Goal: Task Accomplishment & Management: Complete application form

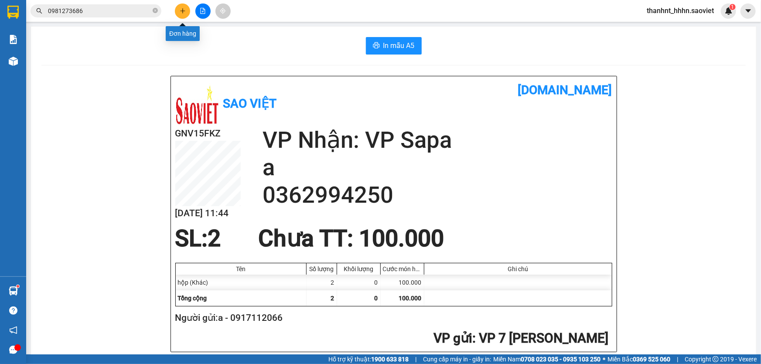
click at [183, 13] on icon "plus" at bounding box center [182, 10] width 0 height 5
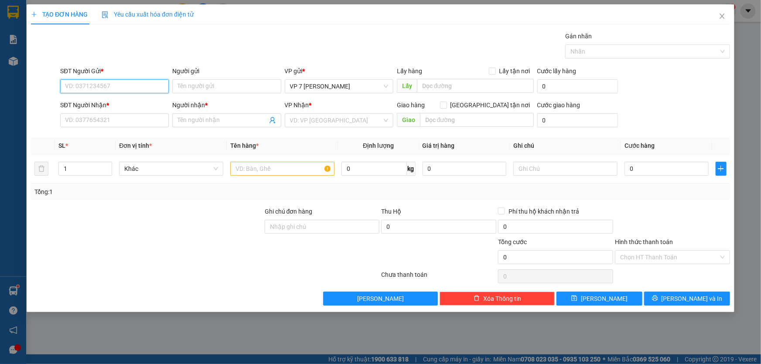
click at [133, 87] on input "SĐT Người Gửi *" at bounding box center [114, 86] width 109 height 14
click at [193, 92] on input "Người gửi" at bounding box center [226, 86] width 109 height 14
type input "a"
click at [315, 121] on input "search" at bounding box center [336, 120] width 92 height 13
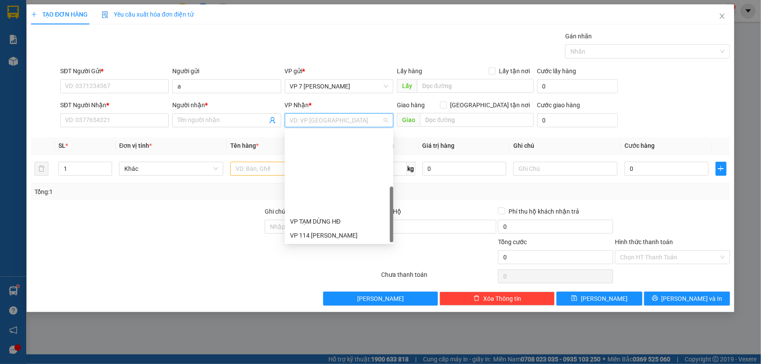
scroll to position [97, 0]
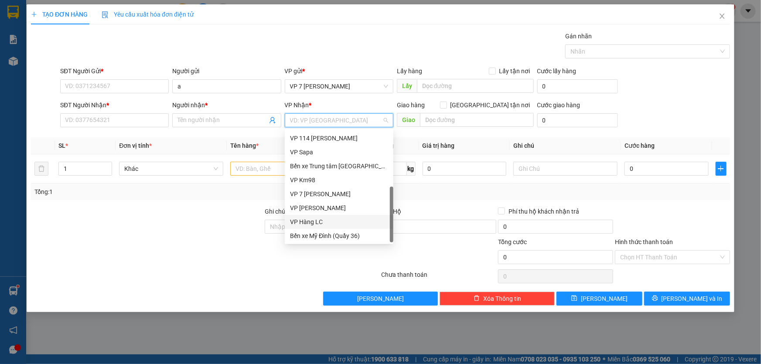
click at [316, 218] on div "VP Hàng LC" at bounding box center [339, 222] width 98 height 10
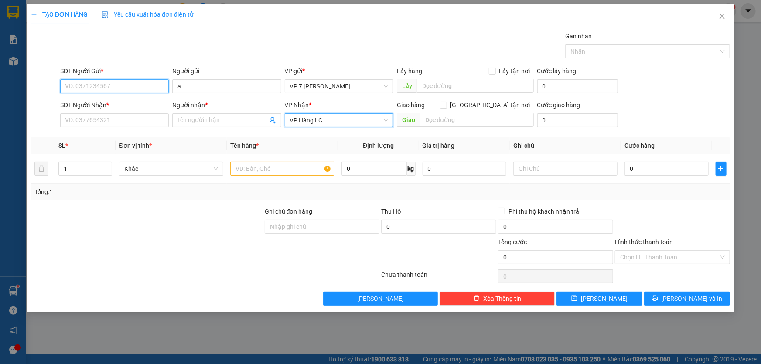
click at [149, 82] on input "SĐT Người Gửi *" at bounding box center [114, 86] width 109 height 14
type input "0353100698"
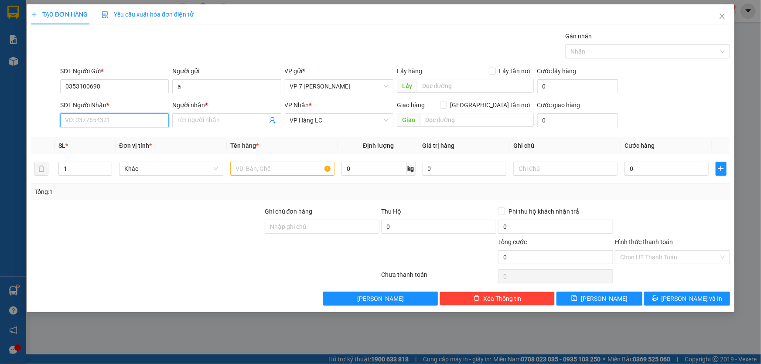
click at [134, 121] on input "SĐT Người Nhận *" at bounding box center [114, 120] width 109 height 14
click at [97, 83] on input "0353100698" at bounding box center [114, 86] width 109 height 14
click at [99, 82] on input "0353100698" at bounding box center [114, 86] width 109 height 14
click at [89, 121] on input "SĐT Người Nhận *" at bounding box center [114, 120] width 109 height 14
paste input "0353100698"
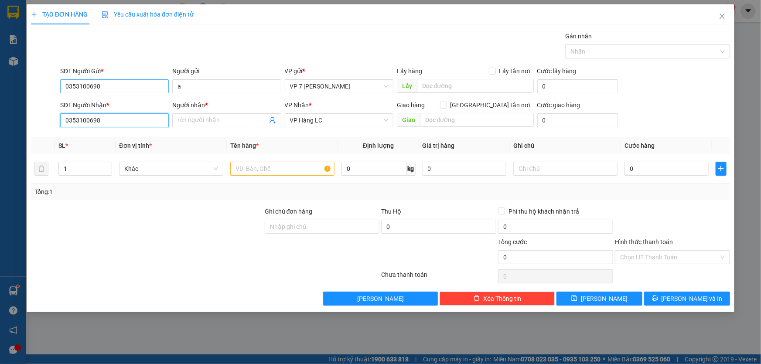
type input "0353100698"
click at [101, 85] on input "0353100698" at bounding box center [114, 86] width 109 height 14
type input "0867648412"
click at [205, 120] on input "Người nhận *" at bounding box center [222, 121] width 89 height 10
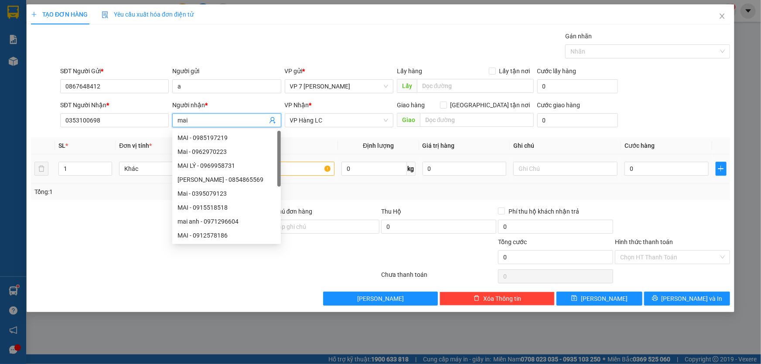
type input "mai"
click at [298, 170] on input "text" at bounding box center [282, 169] width 104 height 14
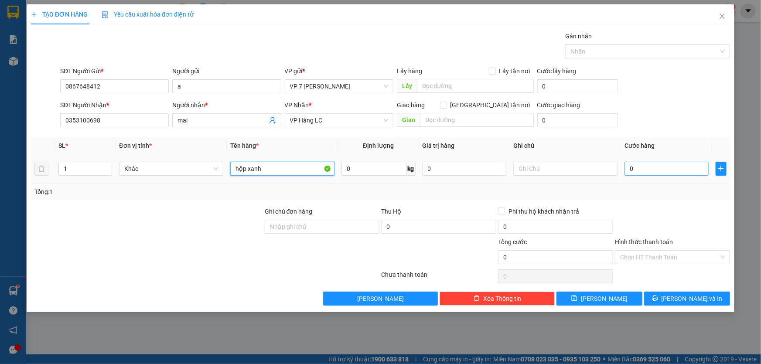
type input "hộp xanh"
click at [637, 171] on input "0" at bounding box center [667, 169] width 84 height 14
type input "5"
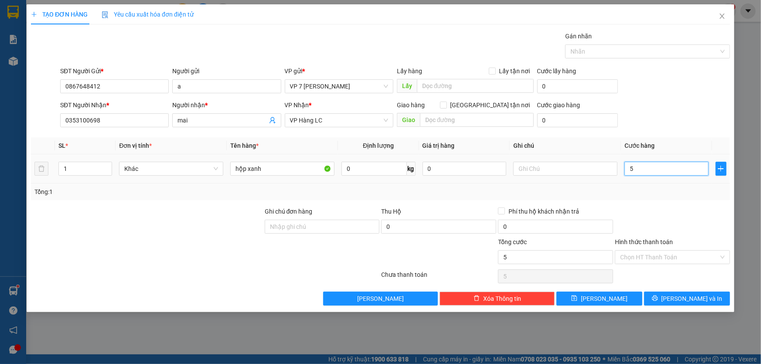
type input "50"
type input "500"
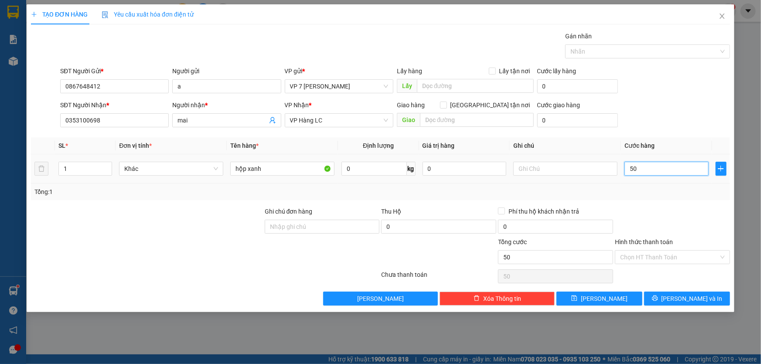
type input "500"
type input "5.000"
type input "50.000"
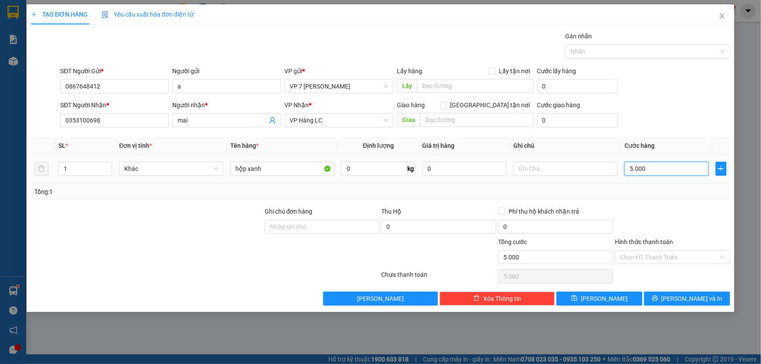
type input "50.000"
click at [683, 304] on button "[PERSON_NAME] và In" at bounding box center [687, 299] width 86 height 14
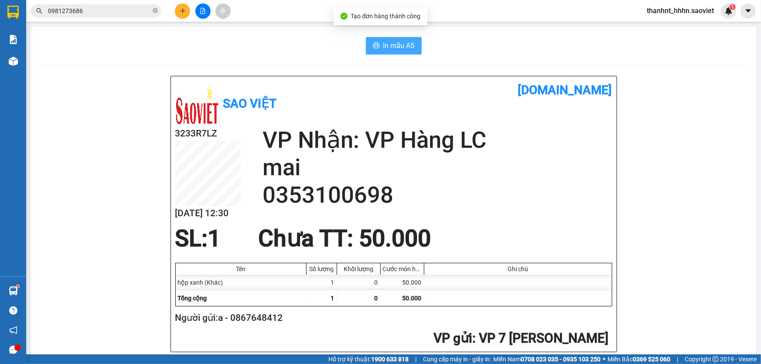
click at [399, 46] on span "In mẫu A5" at bounding box center [399, 45] width 31 height 11
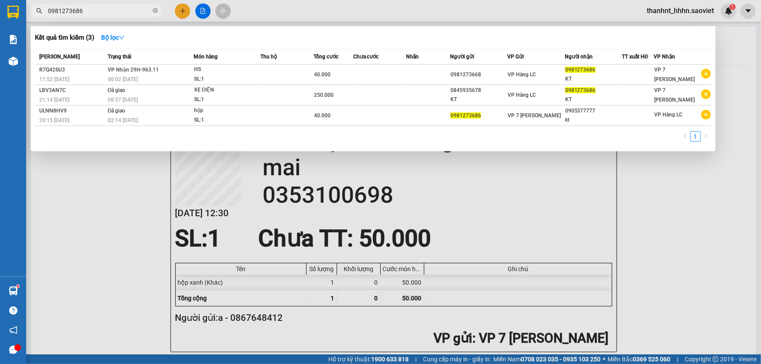
click at [119, 14] on input "0981273686" at bounding box center [99, 11] width 103 height 10
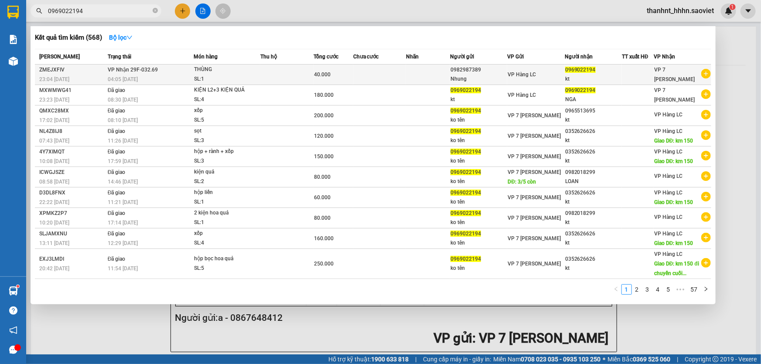
type input "0969022194"
click at [375, 68] on td at bounding box center [379, 75] width 53 height 21
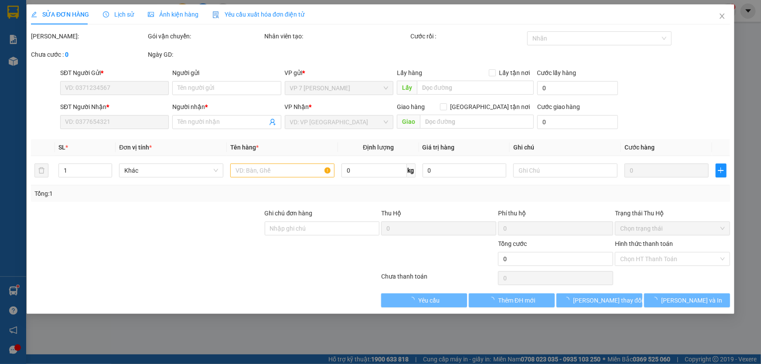
type input "0982987389"
type input "Nhung"
type input "0969022194"
type input "kt"
type input "40.000"
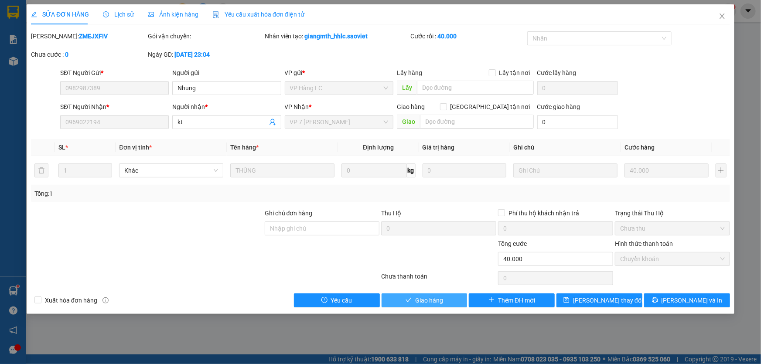
click at [431, 305] on span "Giao hàng" at bounding box center [429, 301] width 28 height 10
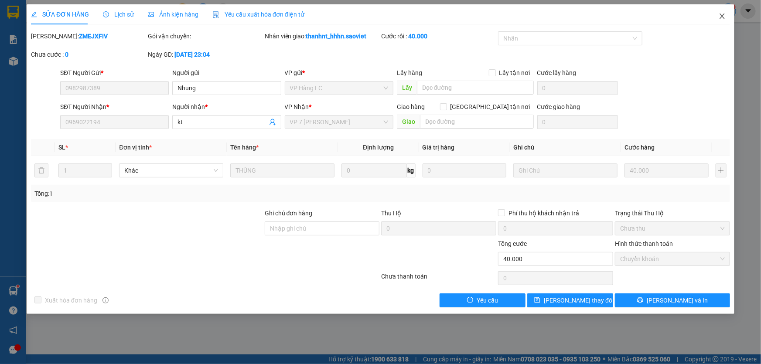
drag, startPoint x: 716, startPoint y: 12, endPoint x: 722, endPoint y: 12, distance: 5.7
click at [717, 13] on span "Close" at bounding box center [722, 16] width 24 height 24
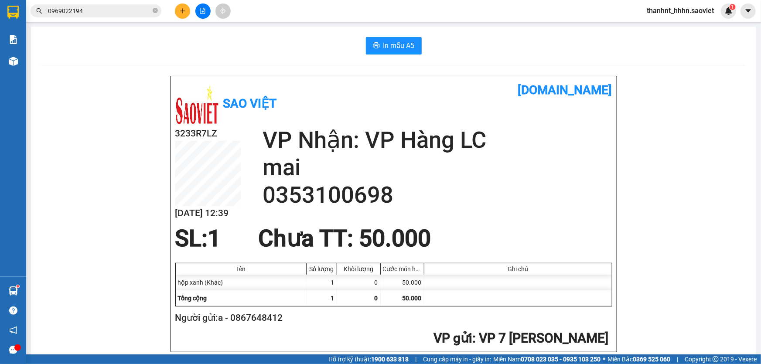
click at [131, 13] on input "0969022194" at bounding box center [99, 11] width 103 height 10
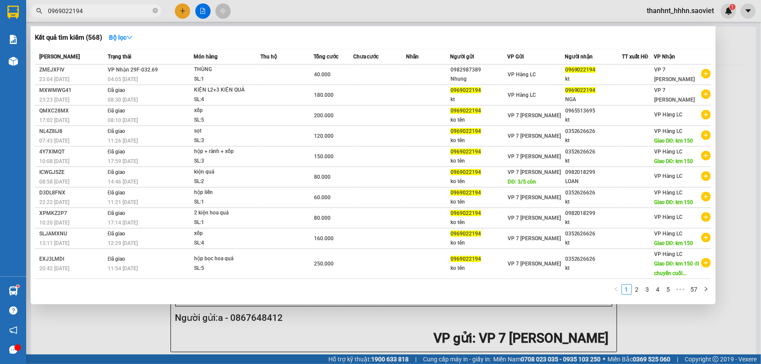
click at [131, 13] on input "0969022194" at bounding box center [99, 11] width 103 height 10
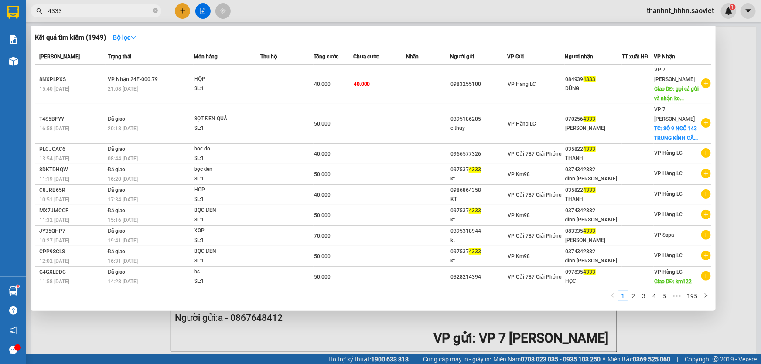
click at [107, 13] on input "4333" at bounding box center [99, 11] width 103 height 10
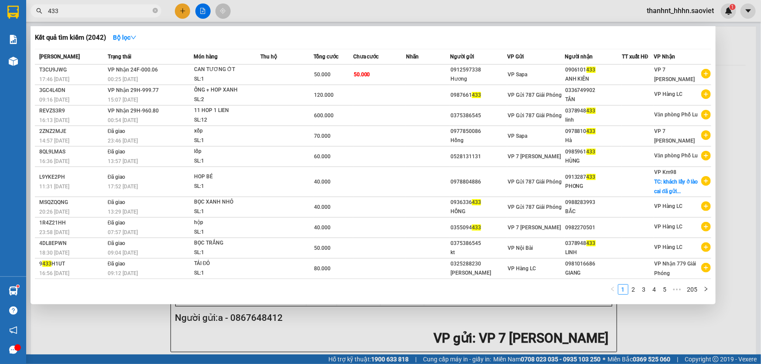
click at [67, 9] on input "433" at bounding box center [99, 11] width 103 height 10
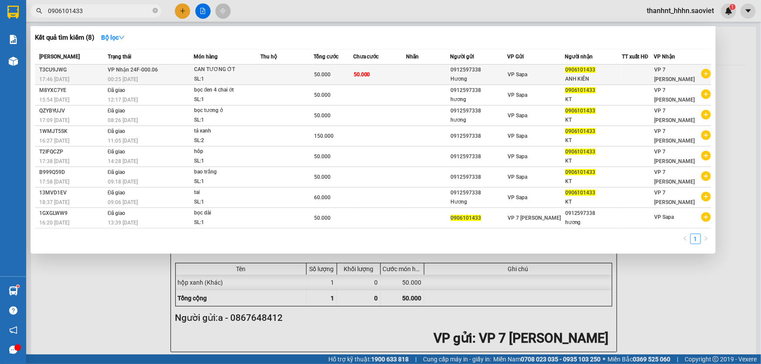
type input "0906101433"
click at [159, 75] on div "00:25 [DATE]" at bounding box center [151, 80] width 86 height 10
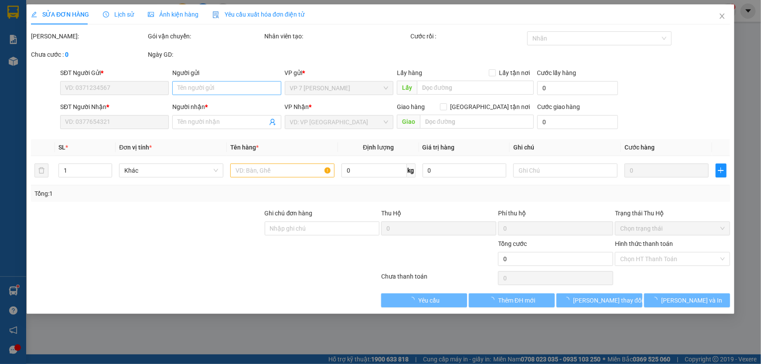
type input "0912597338"
type input "Hương"
type input "0906101433"
type input "ANH KIÊN"
type input "50.000"
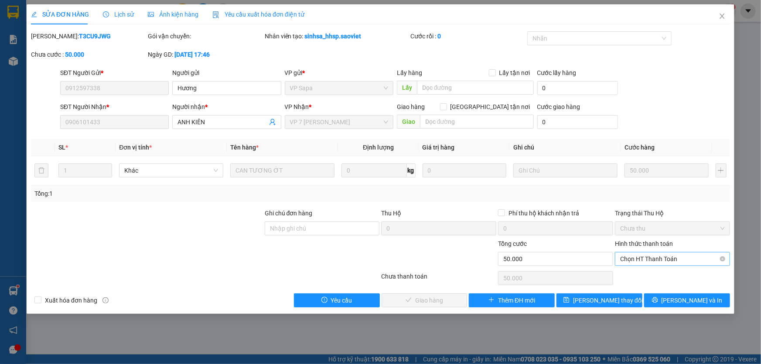
click at [651, 258] on span "Chọn HT Thanh Toán" at bounding box center [672, 259] width 105 height 13
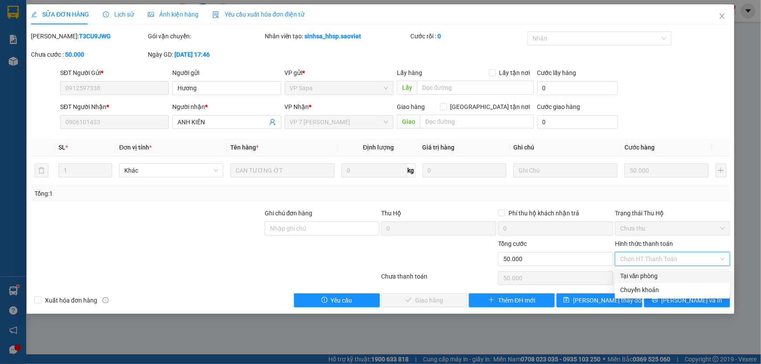
click at [644, 277] on div "Tại văn phòng" at bounding box center [672, 276] width 105 height 10
type input "0"
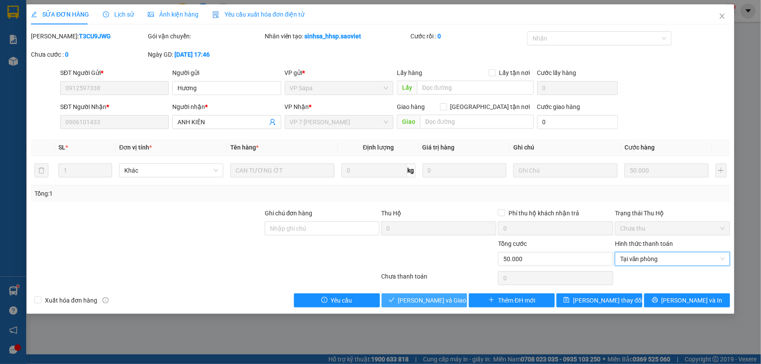
click at [443, 300] on span "[PERSON_NAME] và Giao hàng" at bounding box center [440, 301] width 84 height 10
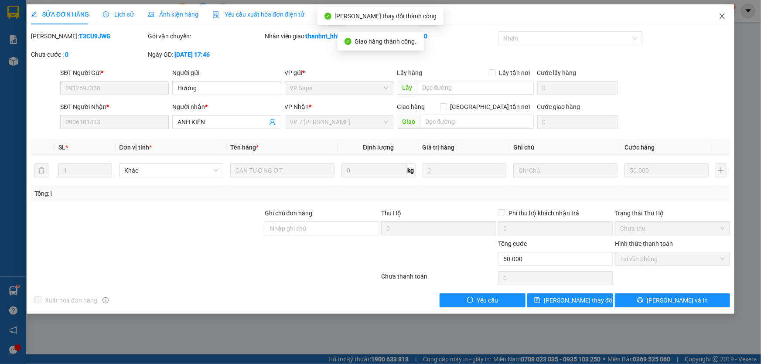
click at [725, 18] on icon "close" at bounding box center [722, 16] width 7 height 7
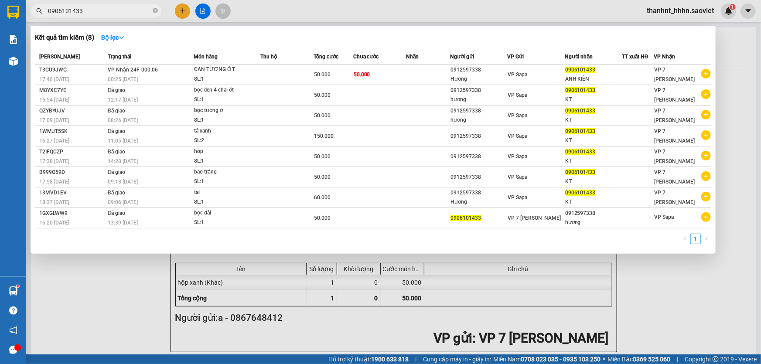
click at [110, 17] on span "0906101433" at bounding box center [96, 10] width 131 height 13
click at [108, 13] on input "0906101433" at bounding box center [99, 11] width 103 height 10
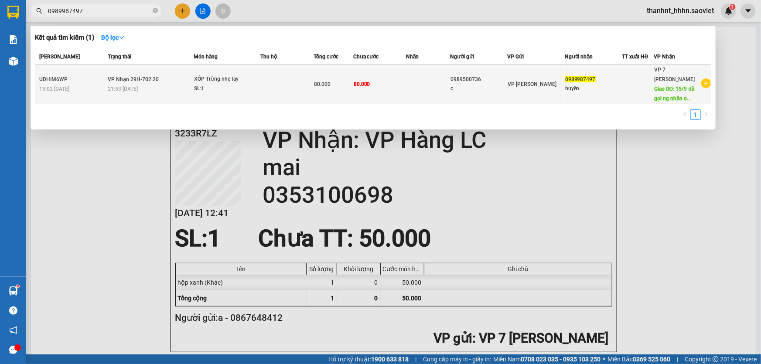
type input "0989987497"
click at [233, 82] on div "XỐP Trứng nhẹ tay" at bounding box center [226, 80] width 65 height 10
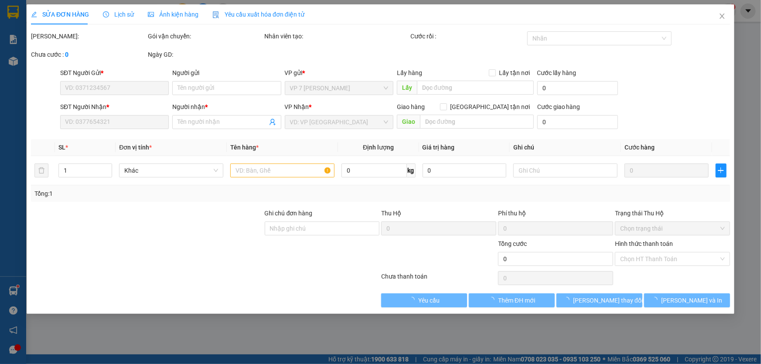
type input "0989500736"
type input "c"
type input "0989987497"
type input "huyền"
type input "15/9 đã gọi ng nhận ok"
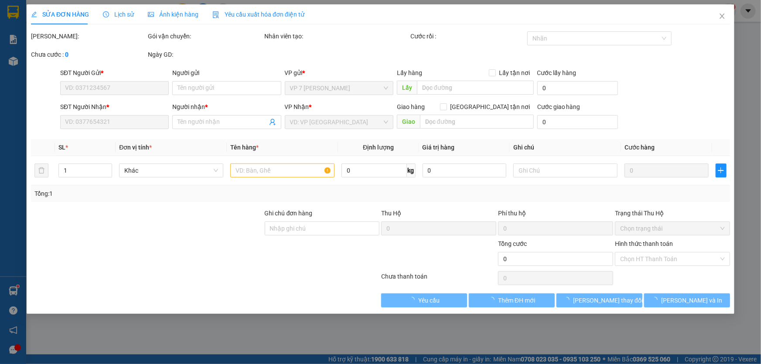
type input "80.000"
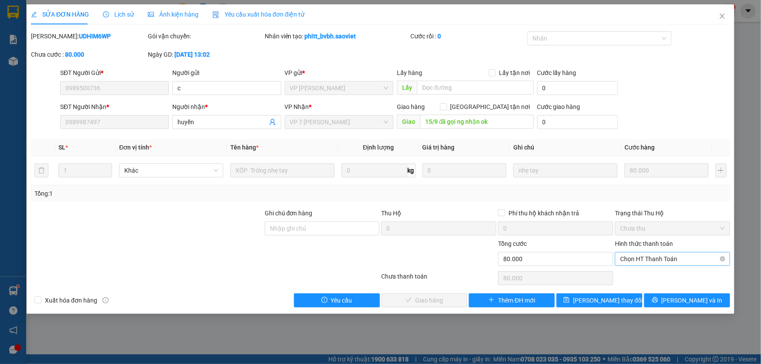
click at [665, 257] on span "Chọn HT Thanh Toán" at bounding box center [672, 259] width 105 height 13
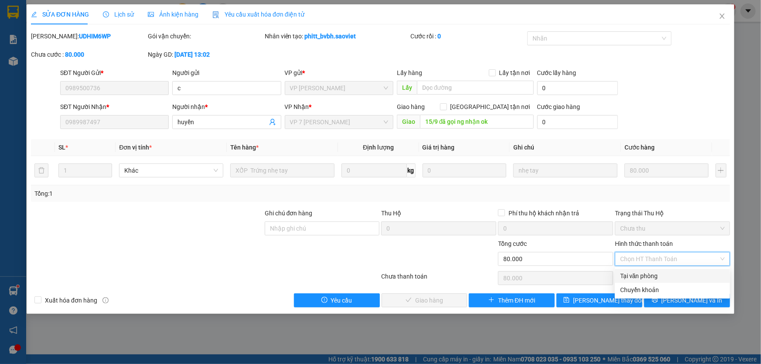
click at [652, 277] on div "Tại văn phòng" at bounding box center [672, 276] width 105 height 10
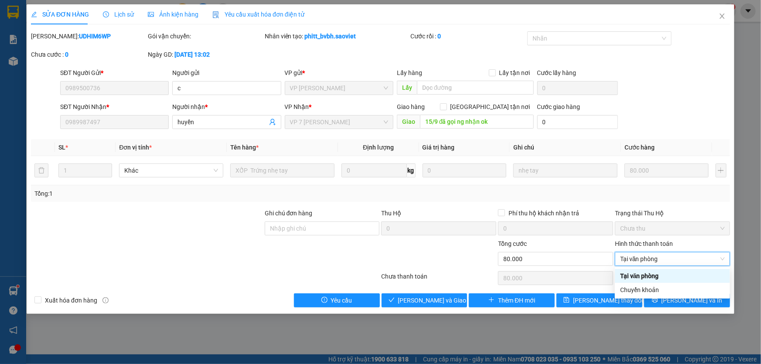
type input "0"
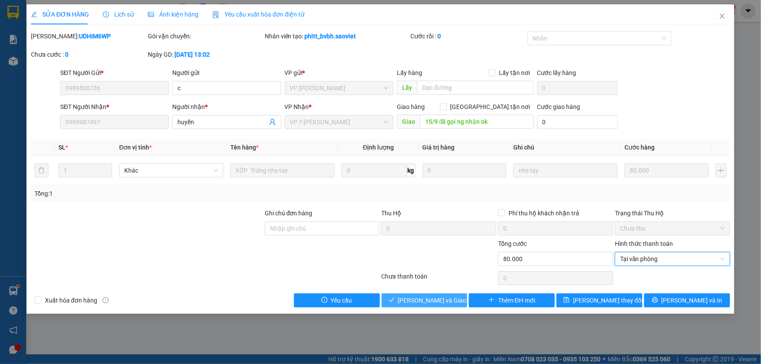
click at [447, 297] on span "[PERSON_NAME] và Giao hàng" at bounding box center [440, 301] width 84 height 10
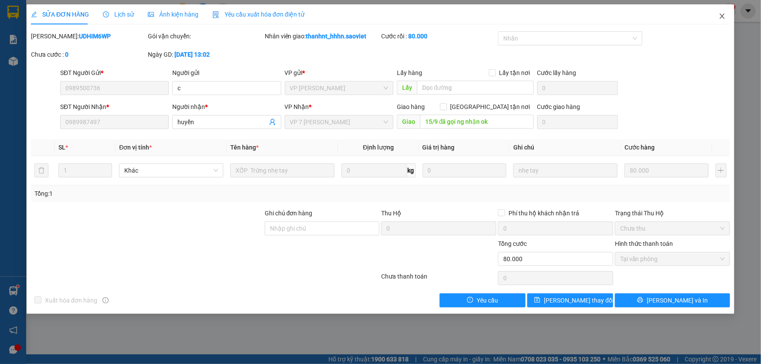
click at [726, 17] on icon "close" at bounding box center [722, 16] width 7 height 7
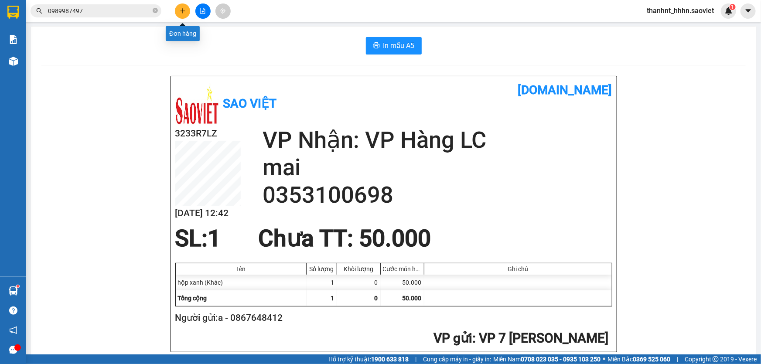
click at [180, 5] on button at bounding box center [182, 10] width 15 height 15
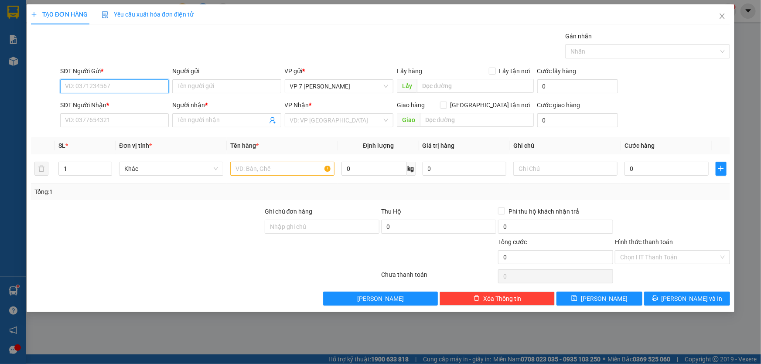
click at [153, 86] on input "SĐT Người Gửi *" at bounding box center [114, 86] width 109 height 14
click at [726, 17] on icon "close" at bounding box center [722, 16] width 7 height 7
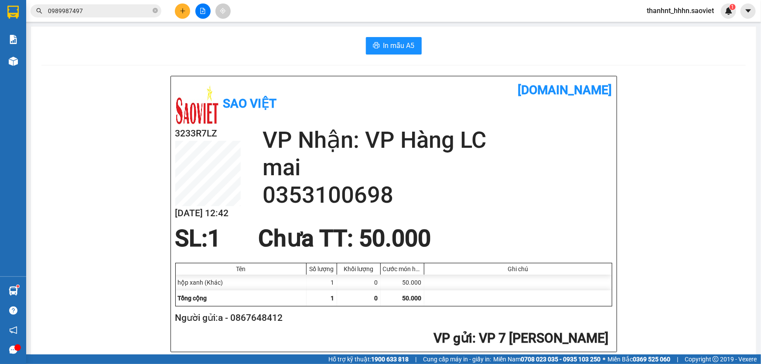
click at [131, 13] on input "0989987497" at bounding box center [99, 11] width 103 height 10
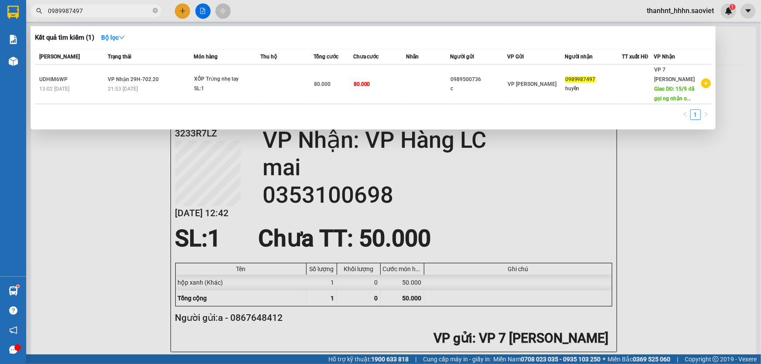
click at [131, 12] on input "0989987497" at bounding box center [99, 11] width 103 height 10
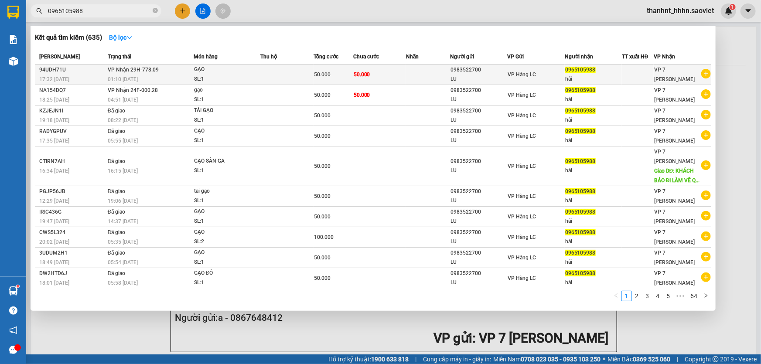
type input "0965105988"
click at [231, 72] on div "GẠO" at bounding box center [226, 70] width 65 height 10
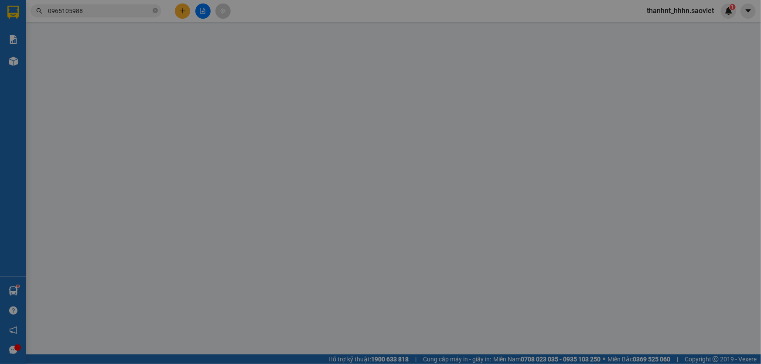
type input "0983522700"
type input "LU"
type input "0965105988"
type input "hải"
type input "50.000"
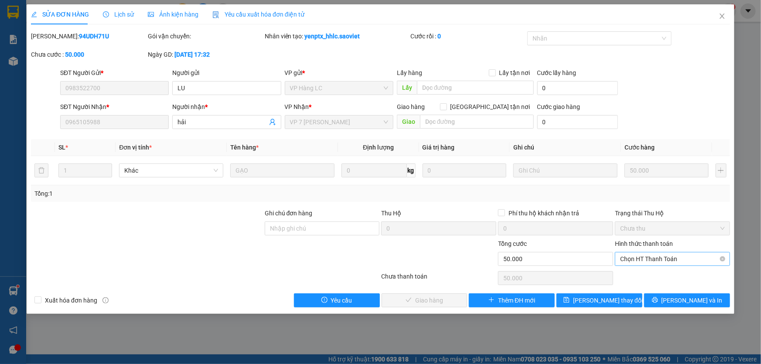
click at [640, 258] on span "Chọn HT Thanh Toán" at bounding box center [672, 259] width 105 height 13
click at [641, 288] on div "Chuyển khoản" at bounding box center [672, 290] width 105 height 10
type input "0"
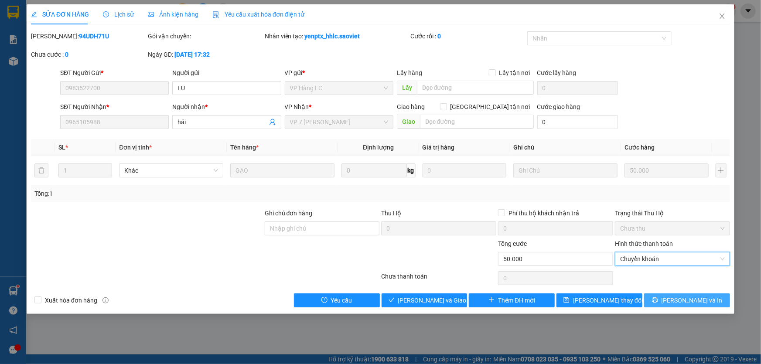
click at [685, 301] on span "[PERSON_NAME] và In" at bounding box center [692, 301] width 61 height 10
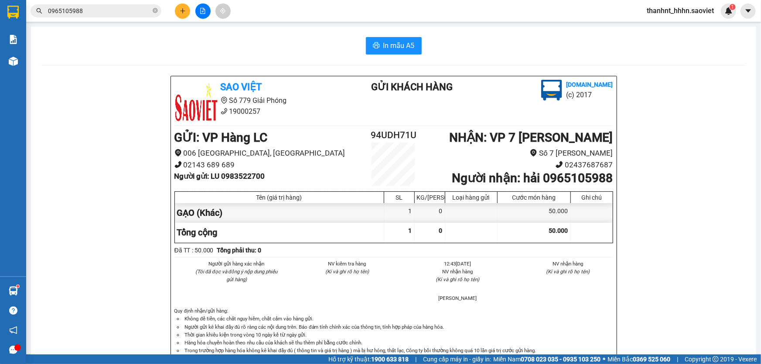
click at [110, 9] on input "0965105988" at bounding box center [99, 11] width 103 height 10
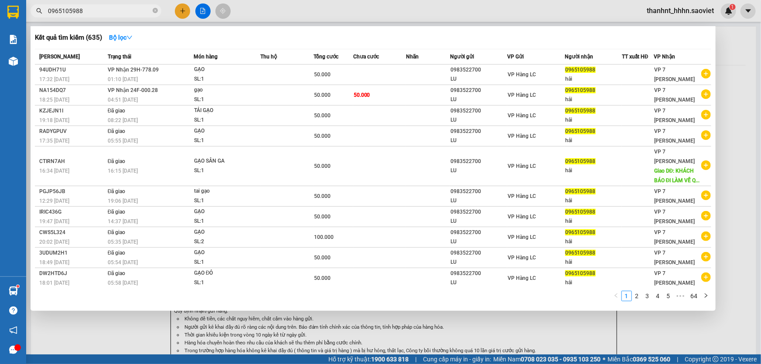
click at [188, 16] on div at bounding box center [380, 182] width 761 height 364
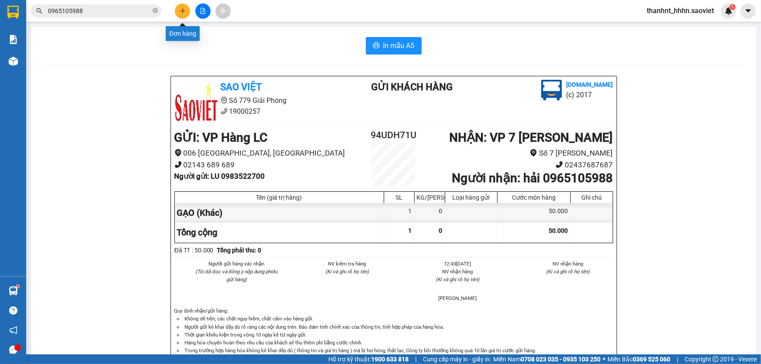
click at [181, 14] on button at bounding box center [182, 10] width 15 height 15
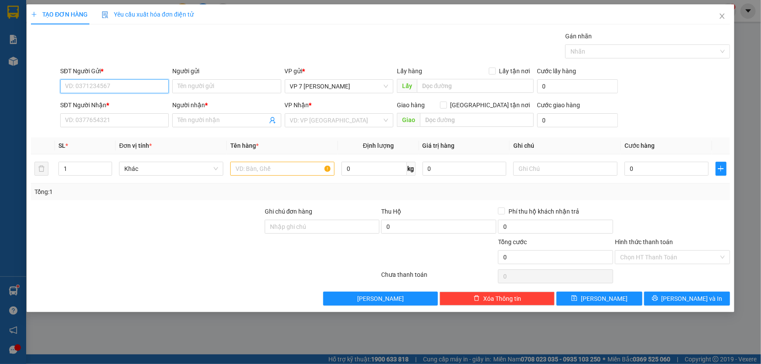
click at [142, 86] on input "SĐT Người Gửi *" at bounding box center [114, 86] width 109 height 14
type input "0395418897"
click at [215, 87] on input "Người gửi" at bounding box center [226, 86] width 109 height 14
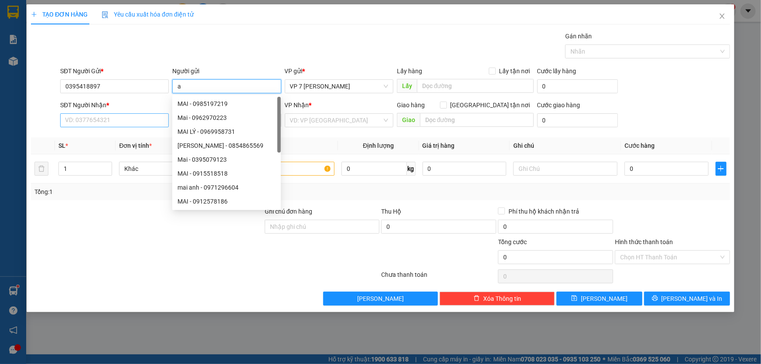
type input "a"
click at [129, 124] on input "SĐT Người Nhận *" at bounding box center [114, 120] width 109 height 14
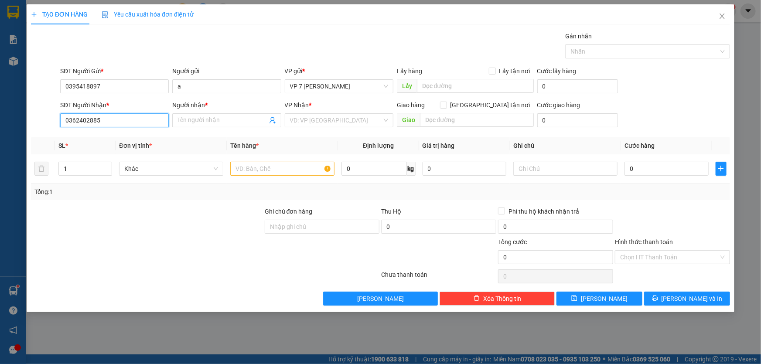
type input "0362402885"
click at [197, 113] on div "Người nhận *" at bounding box center [226, 106] width 109 height 13
click at [197, 121] on input "Người nhận *" at bounding box center [222, 121] width 89 height 10
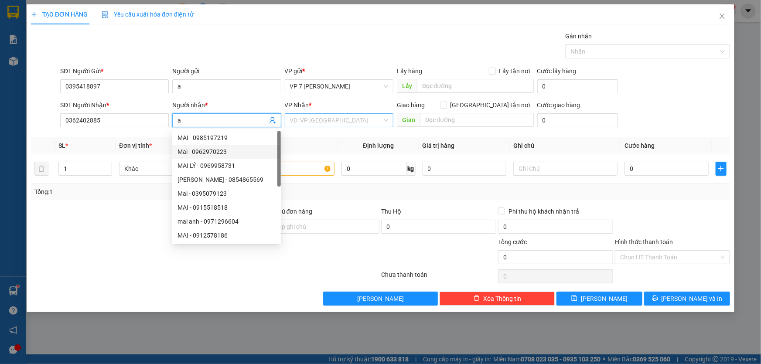
type input "a"
click at [327, 121] on input "search" at bounding box center [336, 120] width 92 height 13
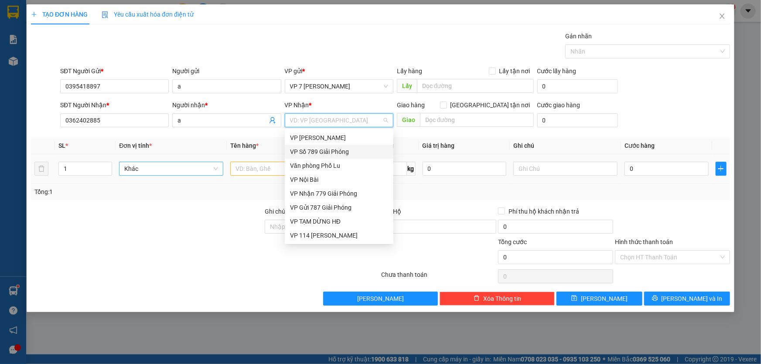
click at [163, 168] on span "Khác" at bounding box center [171, 168] width 94 height 13
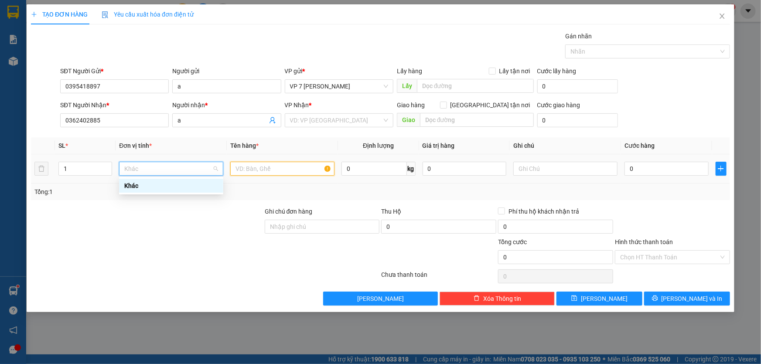
click at [267, 171] on input "text" at bounding box center [282, 169] width 104 height 14
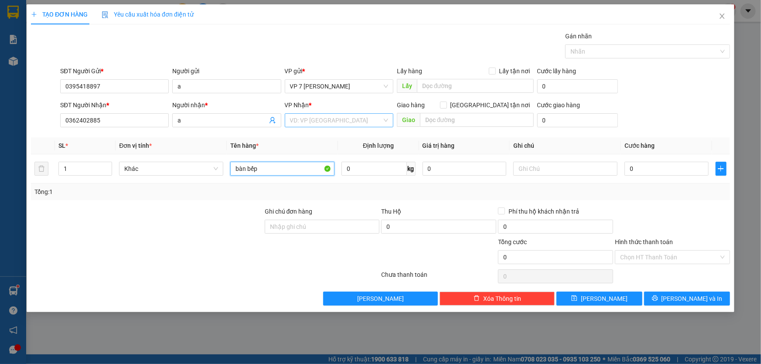
type input "bàn bếp"
click at [320, 122] on input "search" at bounding box center [336, 120] width 92 height 13
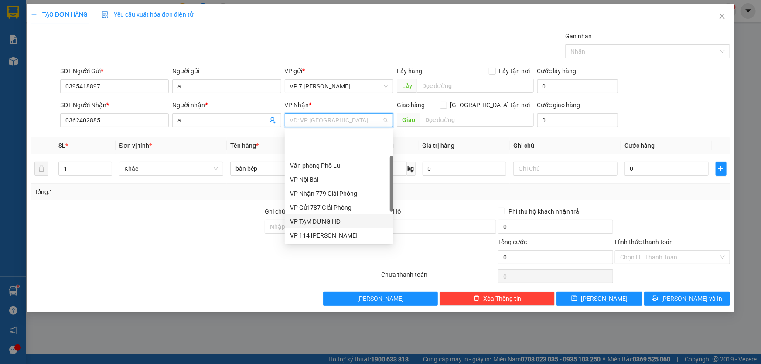
scroll to position [79, 0]
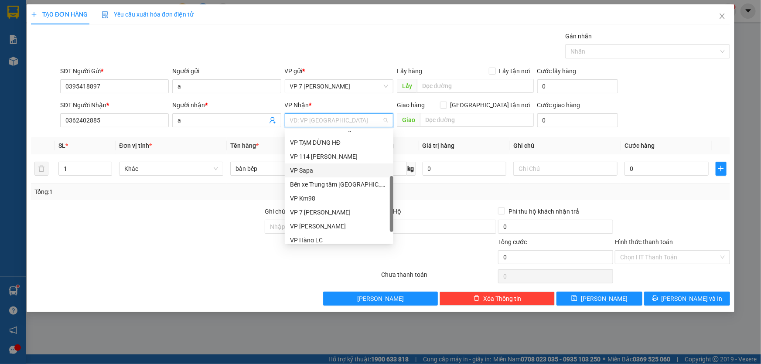
click at [303, 172] on div "VP Sapa" at bounding box center [339, 171] width 98 height 10
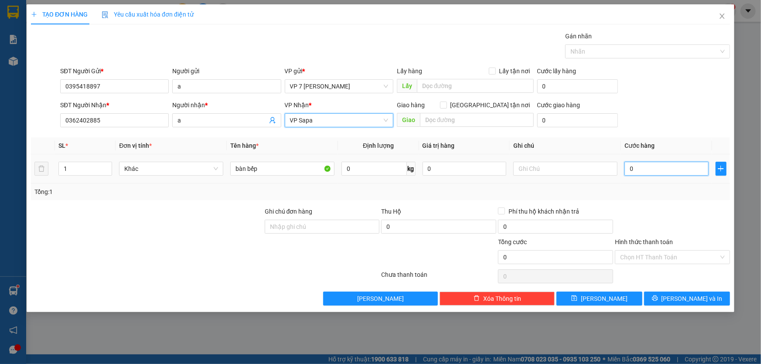
click at [645, 170] on input "0" at bounding box center [667, 169] width 84 height 14
type input "2"
type input "20"
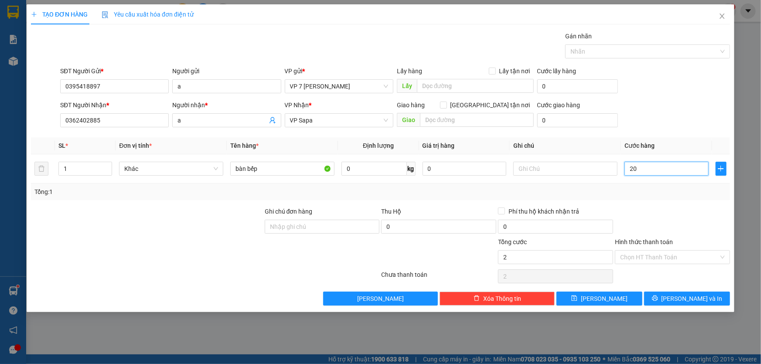
type input "20"
type input "200"
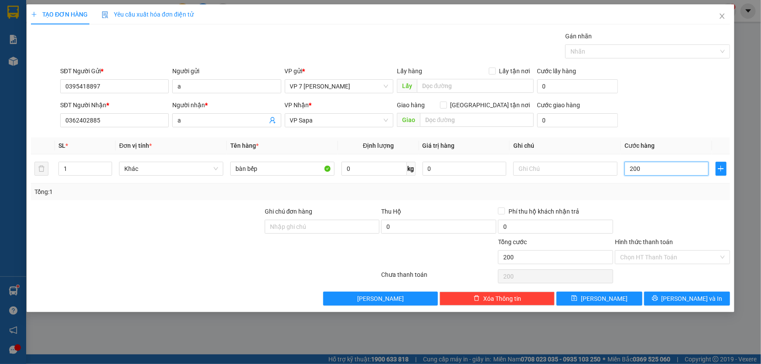
type input "2.000"
type input "20.000"
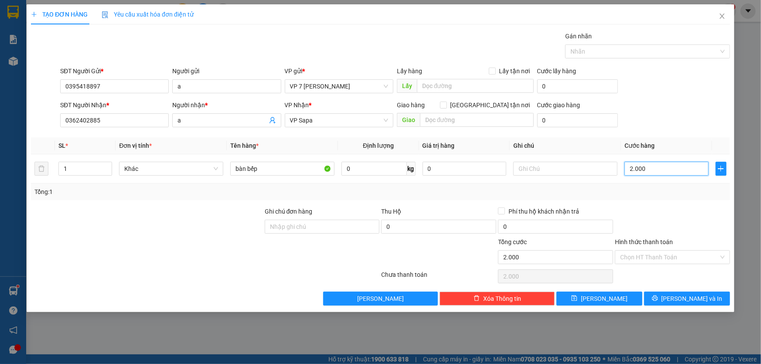
type input "20.000"
type input "200.000"
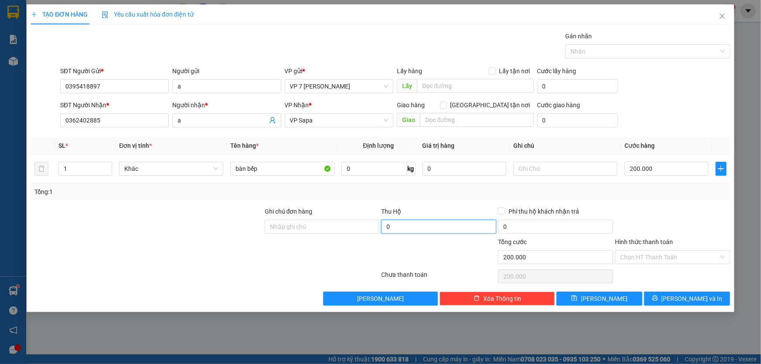
click at [399, 227] on input "0" at bounding box center [438, 227] width 115 height 14
click at [398, 227] on input "0" at bounding box center [438, 227] width 115 height 14
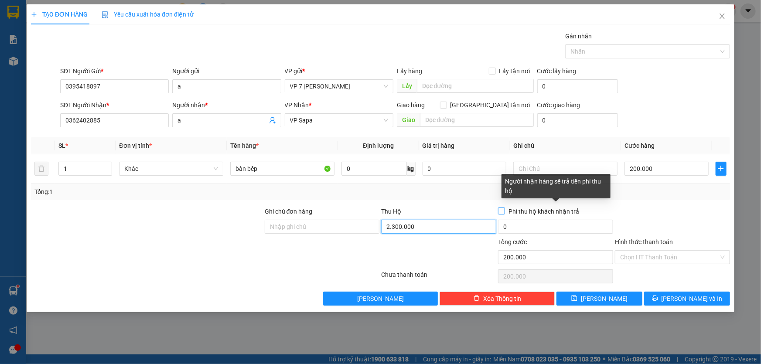
type input "2.300.000"
type input "30.000"
click at [500, 210] on input "Phí thu hộ khách nhận trả" at bounding box center [501, 211] width 6 height 6
checkbox input "true"
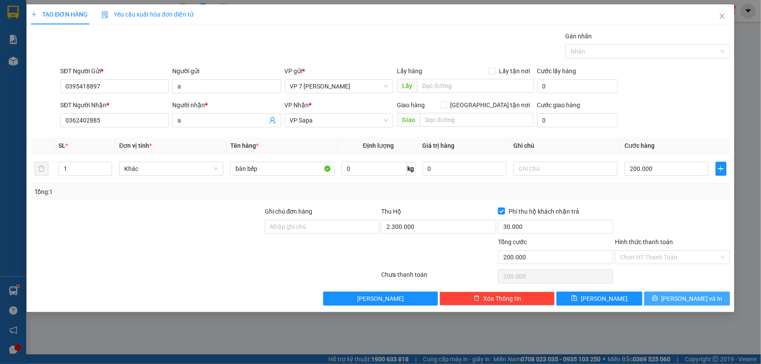
click at [658, 297] on icon "printer" at bounding box center [655, 298] width 6 height 6
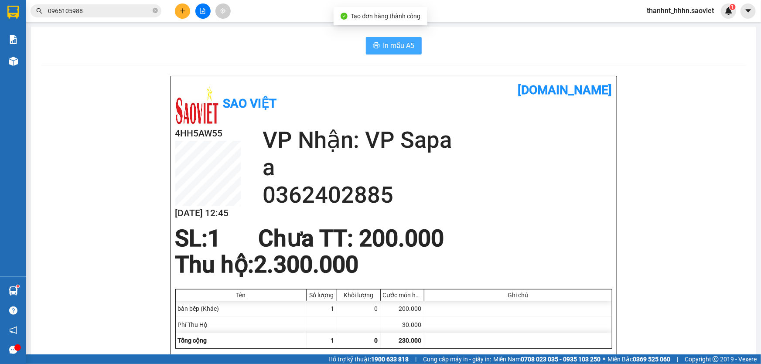
click at [388, 49] on span "In mẫu A5" at bounding box center [399, 45] width 31 height 11
click at [393, 38] on button "In mẫu A5" at bounding box center [394, 45] width 56 height 17
click at [185, 14] on button at bounding box center [182, 10] width 15 height 15
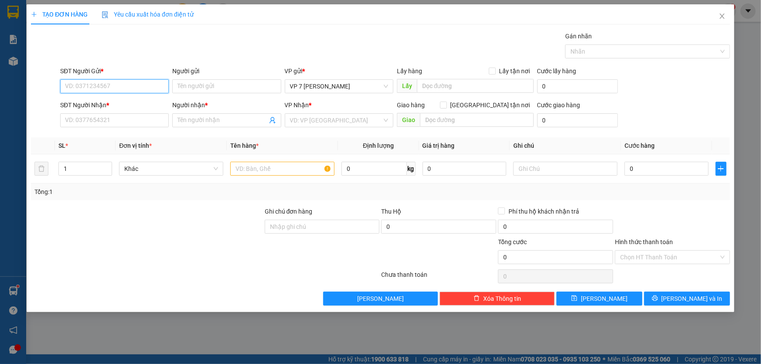
click at [113, 91] on input "SĐT Người Gửi *" at bounding box center [114, 86] width 109 height 14
type input "0986689072"
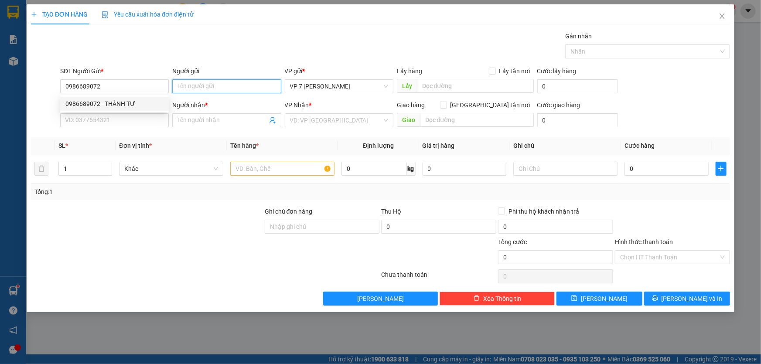
click at [205, 90] on input "Người gửi" at bounding box center [226, 86] width 109 height 14
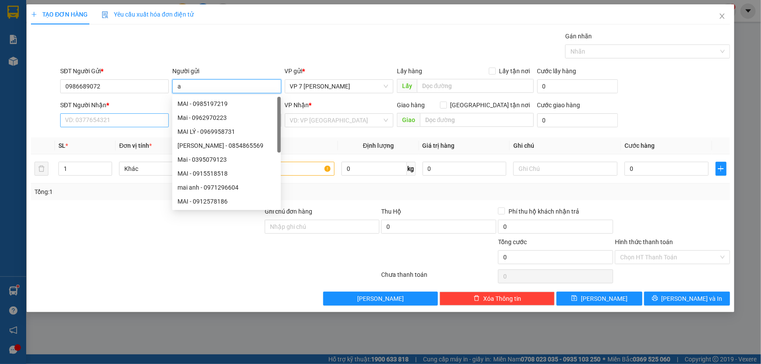
type input "a"
click at [112, 118] on input "SĐT Người Nhận *" at bounding box center [114, 120] width 109 height 14
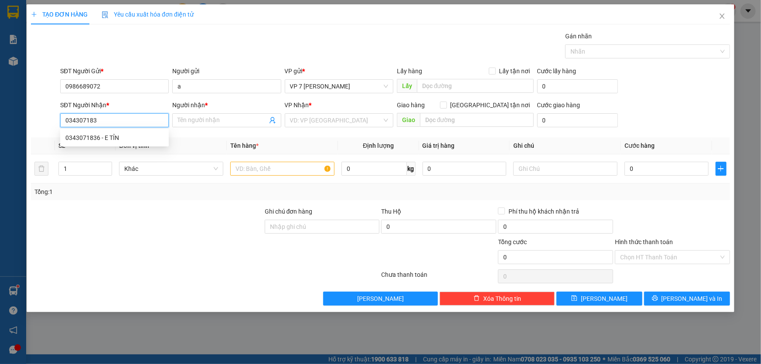
type input "0343071836"
click at [110, 142] on div "0343071836 - E TỈN" at bounding box center [114, 138] width 98 height 10
type input "E TỈN"
type input "0343071836"
click at [247, 173] on input "text" at bounding box center [282, 169] width 104 height 14
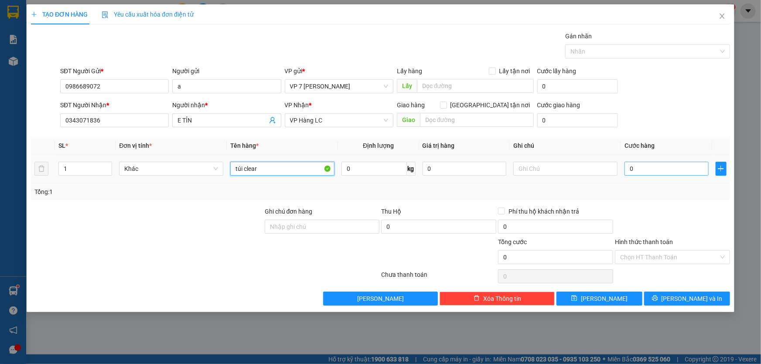
type input "túi clear"
click at [646, 173] on input "0" at bounding box center [667, 169] width 84 height 14
type input "4"
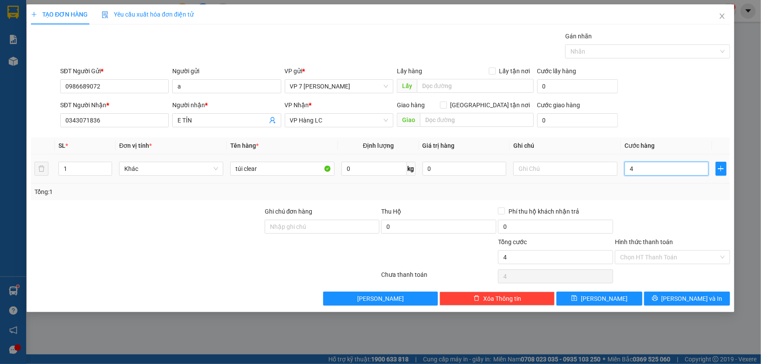
type input "40"
type input "400"
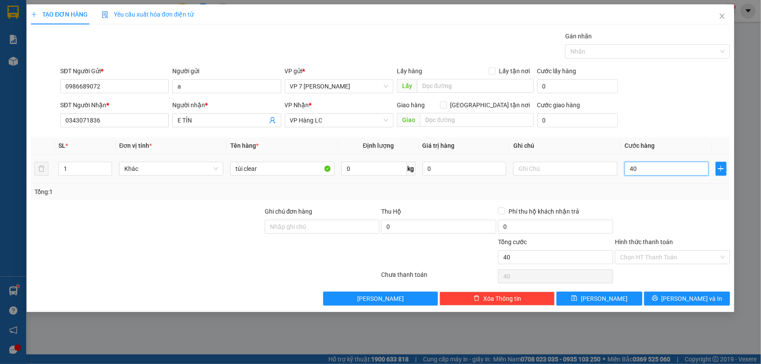
type input "400"
type input "4.000"
type input "40.000"
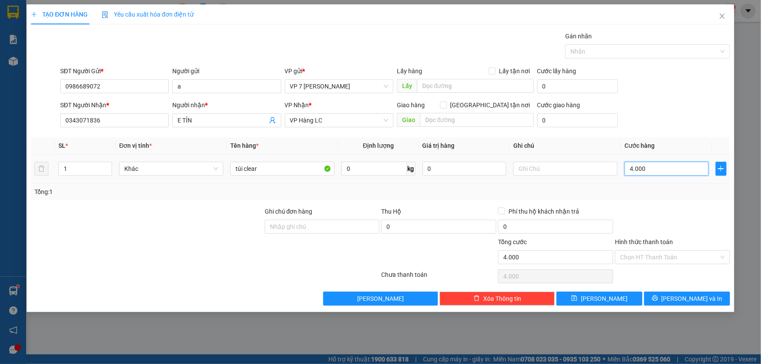
type input "40.000"
click at [658, 297] on icon "printer" at bounding box center [655, 299] width 6 height 6
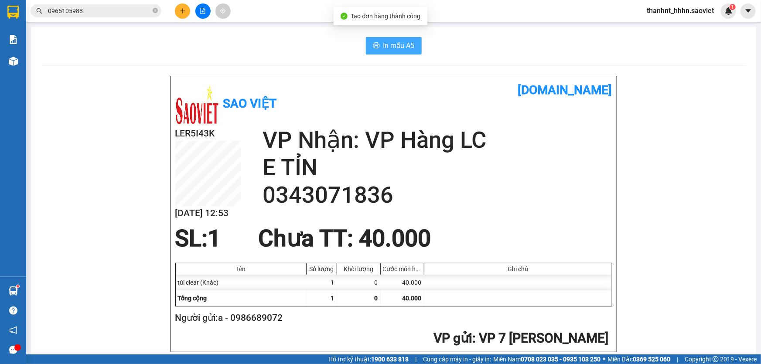
click at [395, 48] on span "In mẫu A5" at bounding box center [399, 45] width 31 height 11
click at [182, 12] on icon "plus" at bounding box center [183, 11] width 6 height 6
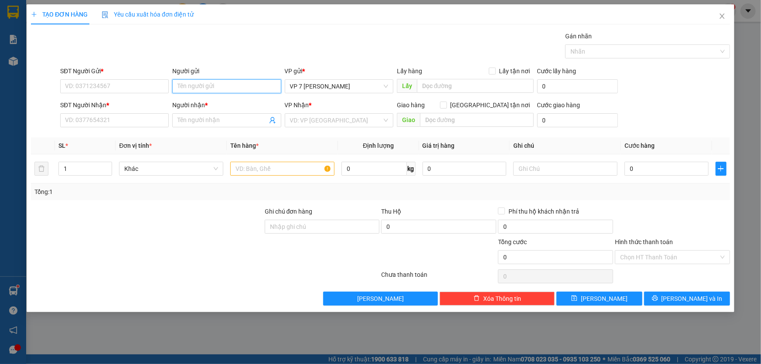
click at [207, 85] on input "Người gửi" at bounding box center [226, 86] width 109 height 14
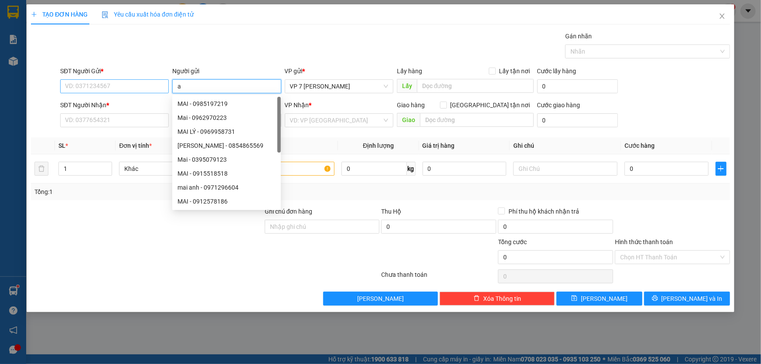
type input "a"
click at [110, 84] on input "SĐT Người Gửi *" at bounding box center [114, 86] width 109 height 14
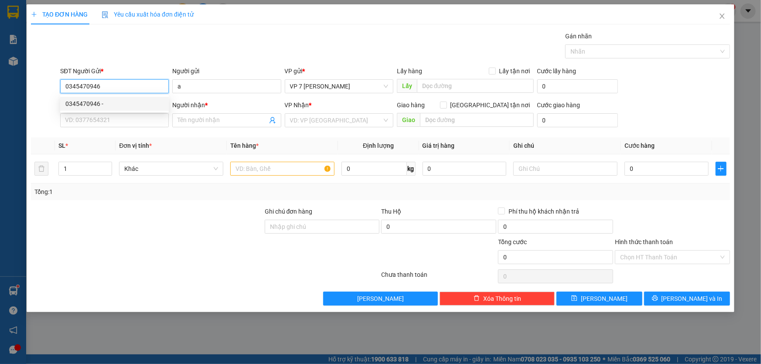
type input "0345470946"
click at [120, 129] on div "SĐT Người Nhận * VD: 0377654321" at bounding box center [114, 115] width 109 height 31
click at [117, 122] on input "SĐT Người Nhận *" at bounding box center [114, 120] width 109 height 14
click at [103, 89] on input "0345470946" at bounding box center [114, 86] width 109 height 14
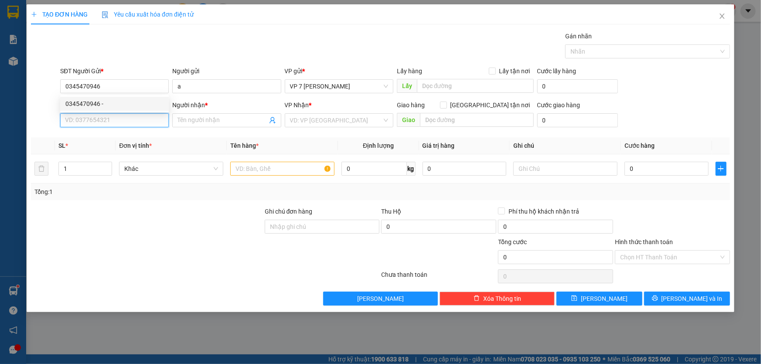
click at [94, 123] on input "SĐT Người Nhận *" at bounding box center [114, 120] width 109 height 14
paste input "0345470946"
type input "0345470946"
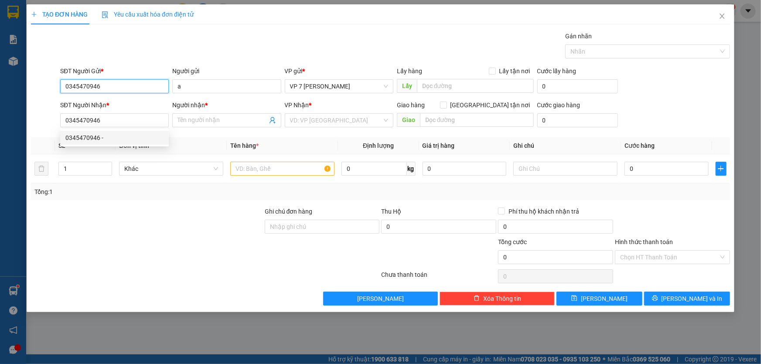
click at [108, 90] on input "0345470946" at bounding box center [114, 86] width 109 height 14
click at [83, 99] on div "0865635345" at bounding box center [114, 104] width 98 height 10
type input "0865635345"
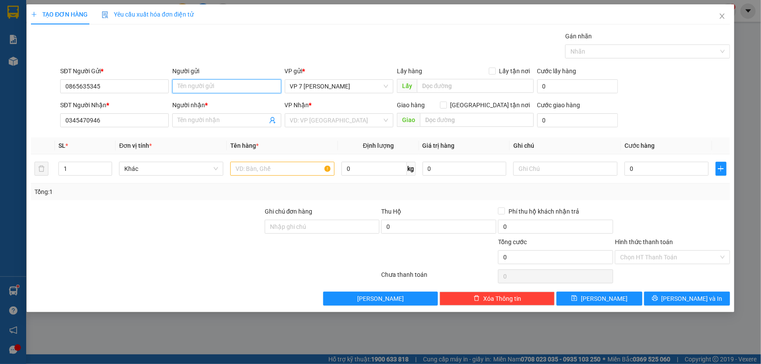
click at [200, 88] on input "Người gửi" at bounding box center [226, 86] width 109 height 14
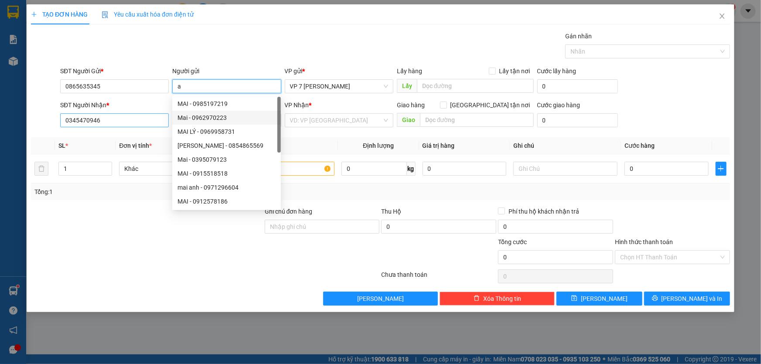
type input "a"
click at [116, 124] on input "0345470946" at bounding box center [114, 120] width 109 height 14
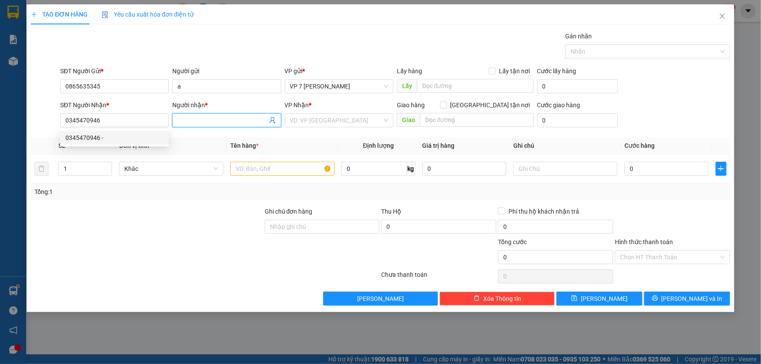
click at [187, 119] on input "Người nhận *" at bounding box center [222, 121] width 89 height 10
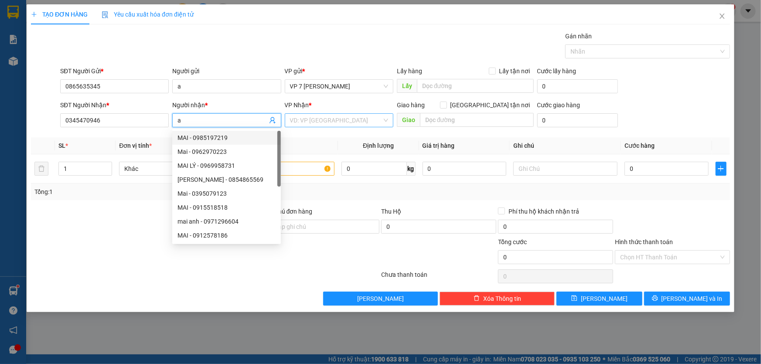
type input "a"
click at [302, 122] on input "search" at bounding box center [336, 120] width 92 height 13
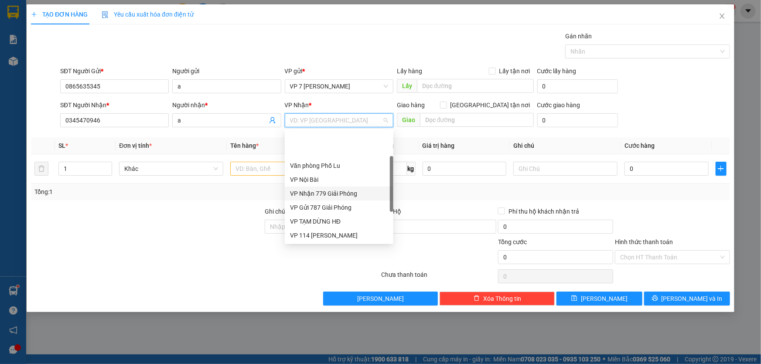
scroll to position [39, 0]
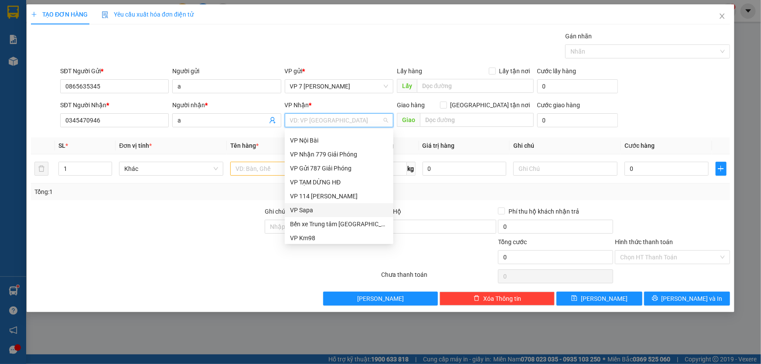
click at [309, 209] on div "VP Sapa" at bounding box center [339, 210] width 98 height 10
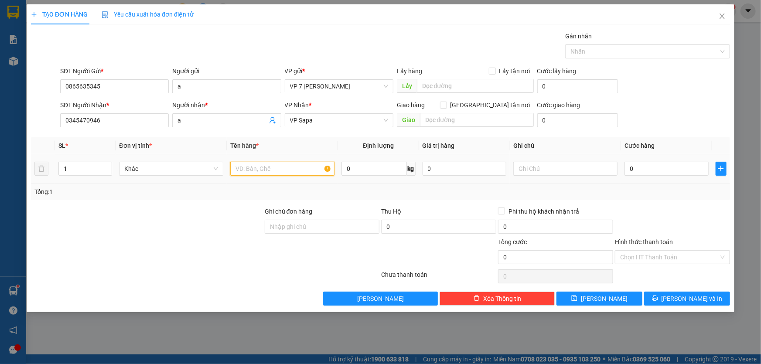
click at [262, 167] on input "text" at bounding box center [282, 169] width 104 height 14
type input "hộp dẹt"
click at [644, 170] on input "0" at bounding box center [667, 169] width 84 height 14
type input "4"
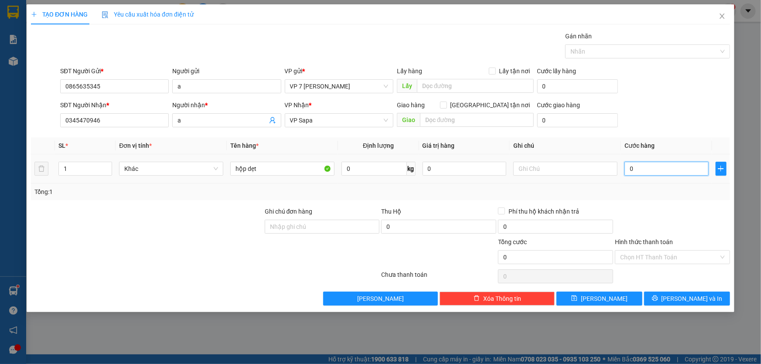
type input "4"
type input "40"
type input "400"
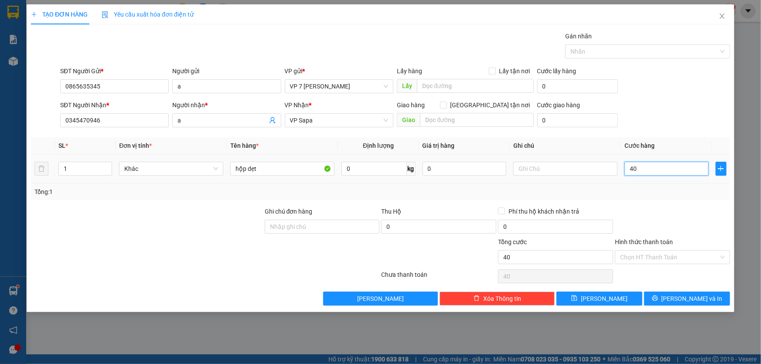
type input "400"
type input "4.000"
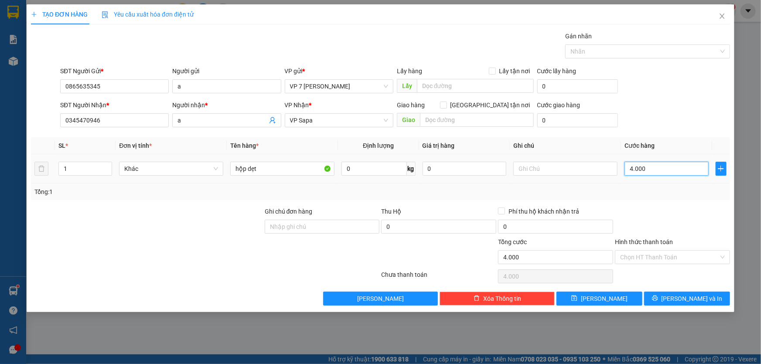
type input "40.000"
click at [649, 165] on input "40.000" at bounding box center [667, 169] width 84 height 14
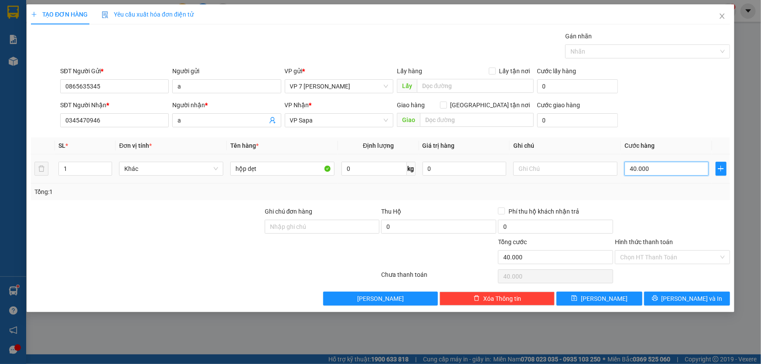
type input "5"
type input "50"
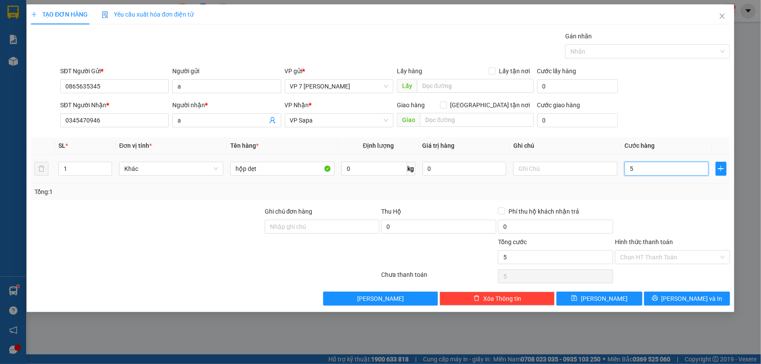
type input "50"
type input "500"
type input "5.000"
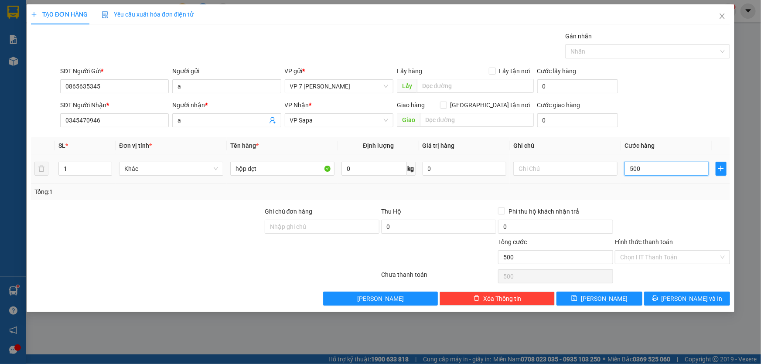
type input "5.000"
type input "50.000"
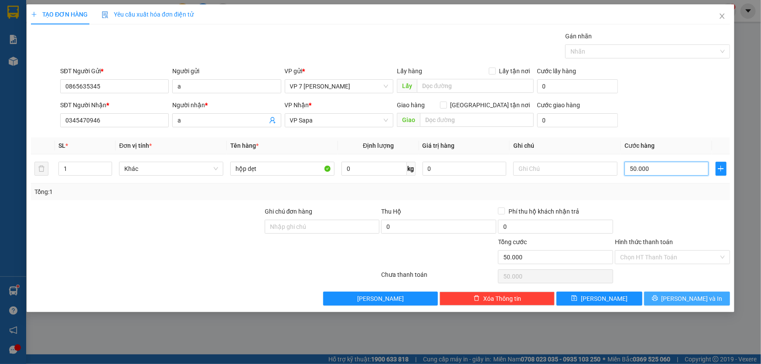
type input "50.000"
click at [685, 295] on span "[PERSON_NAME] và In" at bounding box center [692, 299] width 61 height 10
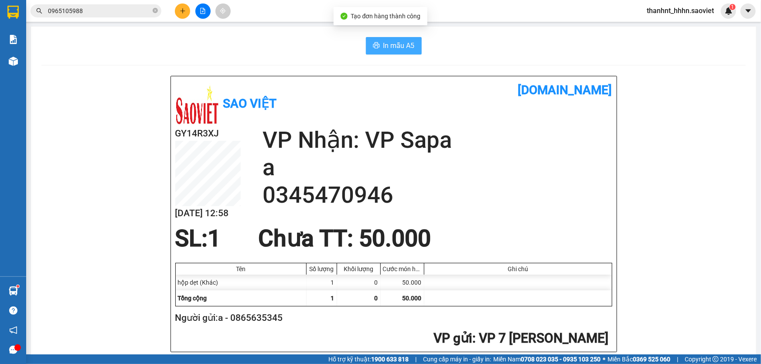
click at [384, 44] on span "In mẫu A5" at bounding box center [399, 45] width 31 height 11
click at [94, 14] on input "0965105988" at bounding box center [99, 11] width 103 height 10
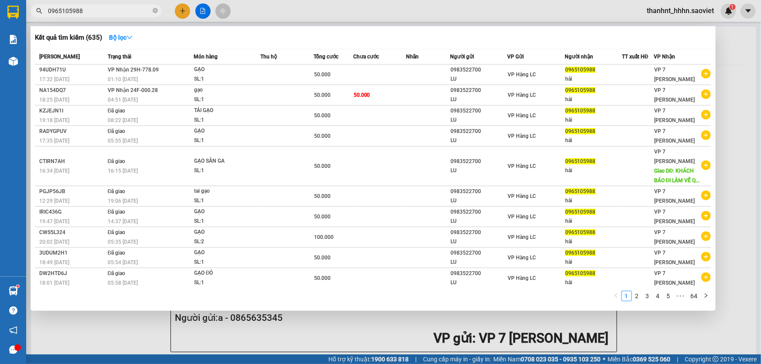
click at [94, 14] on input "0965105988" at bounding box center [99, 11] width 103 height 10
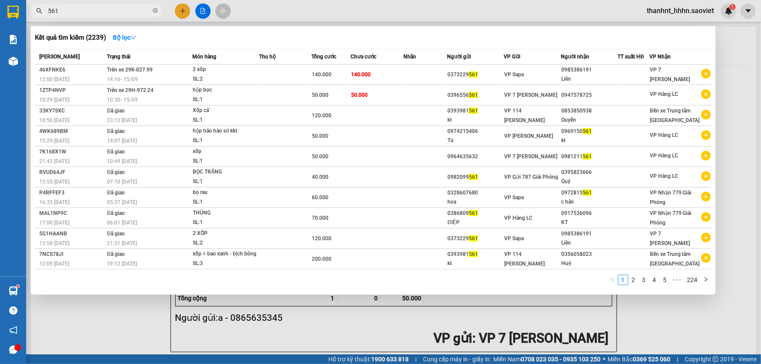
click at [120, 11] on input "561" at bounding box center [99, 11] width 103 height 10
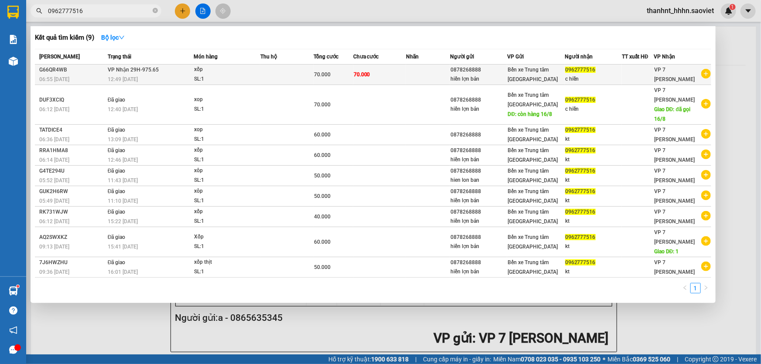
type input "0962777516"
click at [371, 72] on td "70.000" at bounding box center [379, 75] width 53 height 21
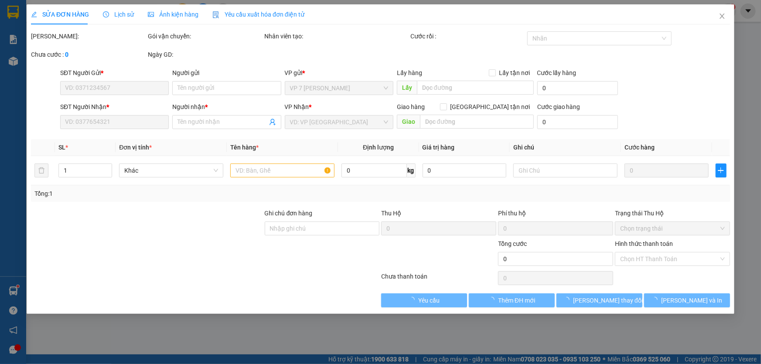
type input "0878268888"
type input "hiền lợn bản"
type input "0962777516"
type input "c hiền"
type input "70.000"
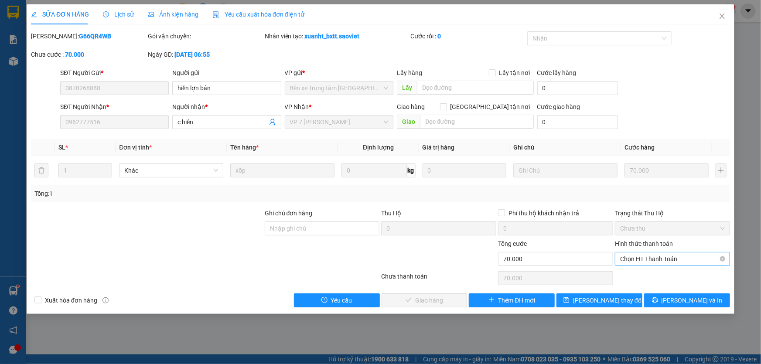
click at [683, 257] on span "Chọn HT Thanh Toán" at bounding box center [672, 259] width 105 height 13
click at [651, 290] on div "Chuyển khoản" at bounding box center [672, 290] width 105 height 10
type input "0"
click at [429, 299] on span "[PERSON_NAME] và Giao hàng" at bounding box center [440, 301] width 84 height 10
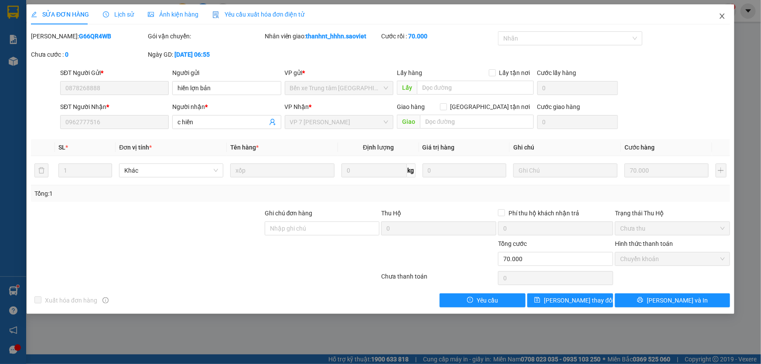
click at [721, 17] on icon "close" at bounding box center [722, 16] width 7 height 7
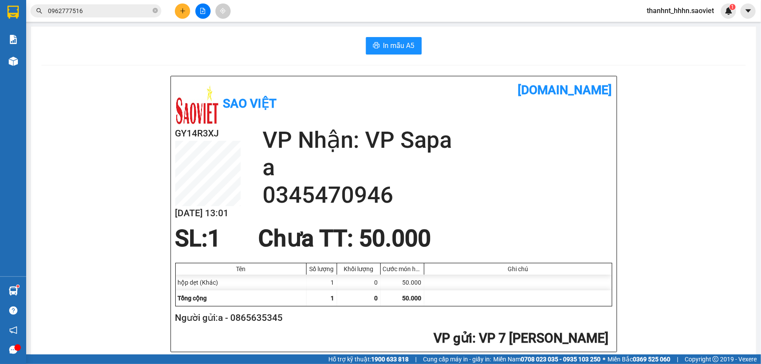
click at [96, 10] on input "0962777516" at bounding box center [99, 11] width 103 height 10
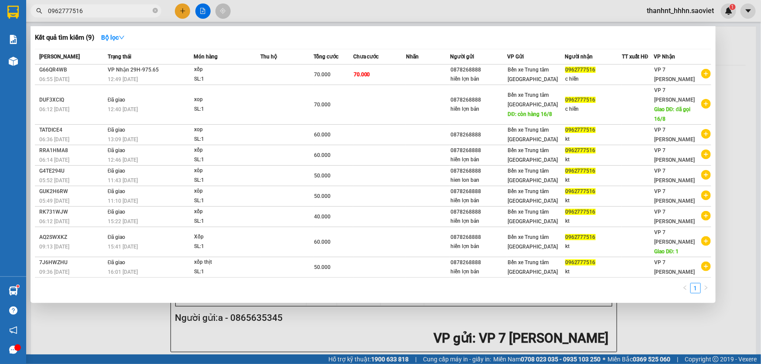
click at [103, 8] on input "0962777516" at bounding box center [99, 11] width 103 height 10
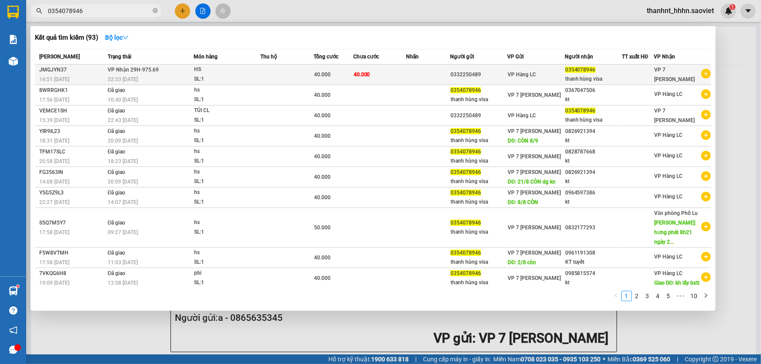
type input "0354078946"
click at [194, 68] on div "HS" at bounding box center [226, 70] width 65 height 10
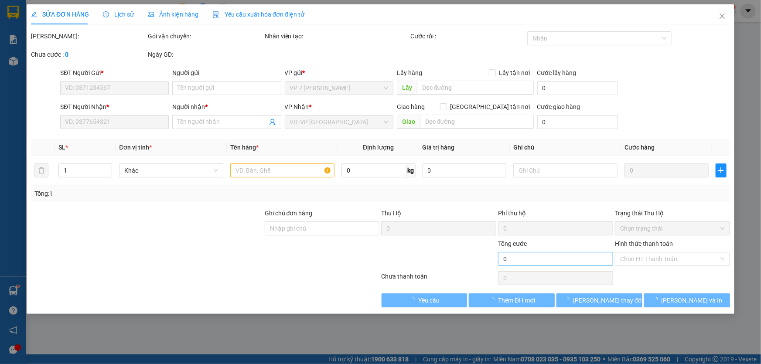
type input "0332250489"
type input "0354078946"
type input "thanh hùng visa"
type input "40.000"
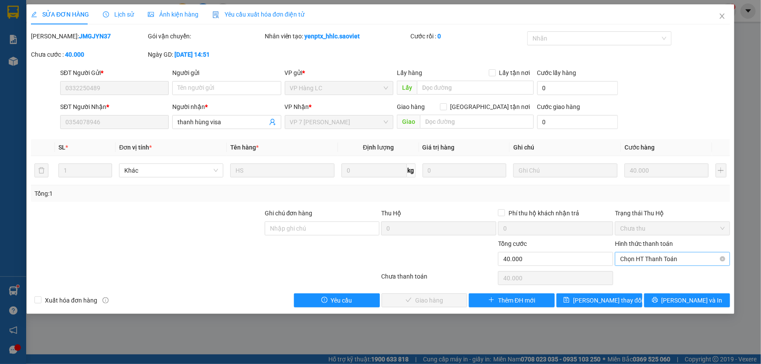
click at [637, 259] on span "Chọn HT Thanh Toán" at bounding box center [672, 259] width 105 height 13
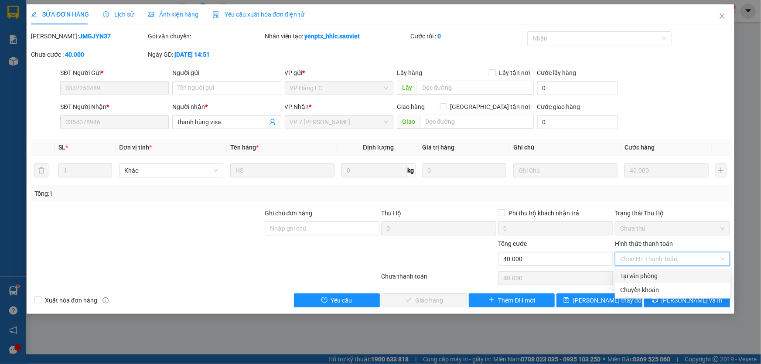
click at [647, 278] on div "Tại văn phòng" at bounding box center [672, 276] width 105 height 10
type input "0"
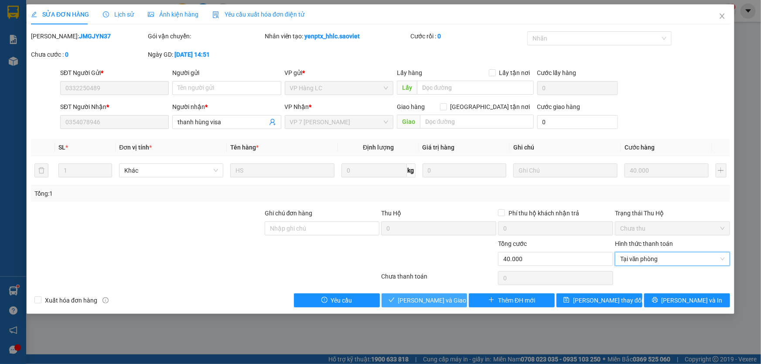
click at [418, 298] on span "[PERSON_NAME] và Giao hàng" at bounding box center [440, 301] width 84 height 10
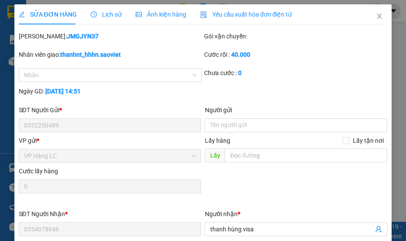
click at [164, 200] on div at bounding box center [203, 204] width 371 height 9
drag, startPoint x: 164, startPoint y: 200, endPoint x: 380, endPoint y: 166, distance: 218.7
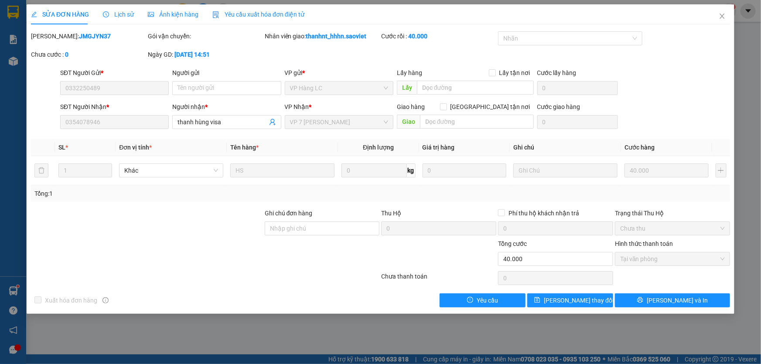
click at [528, 129] on div "Giao hàng [GEOGRAPHIC_DATA] tận nơi [GEOGRAPHIC_DATA]" at bounding box center [465, 117] width 137 height 31
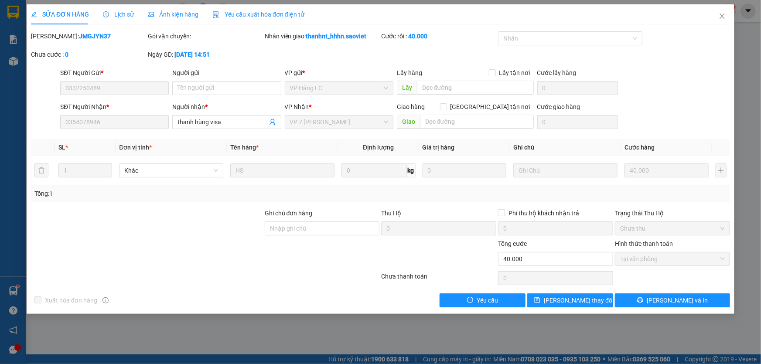
click at [525, 130] on div "Giao hàng [GEOGRAPHIC_DATA] tận nơi [GEOGRAPHIC_DATA]" at bounding box center [465, 117] width 137 height 31
click at [723, 19] on icon "close" at bounding box center [722, 16] width 7 height 7
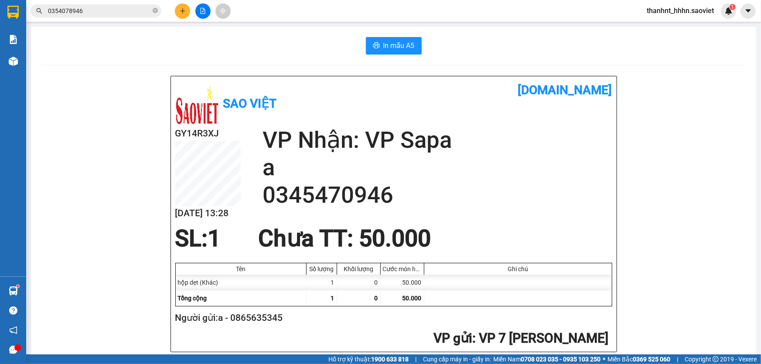
click at [102, 10] on input "0354078946" at bounding box center [99, 11] width 103 height 10
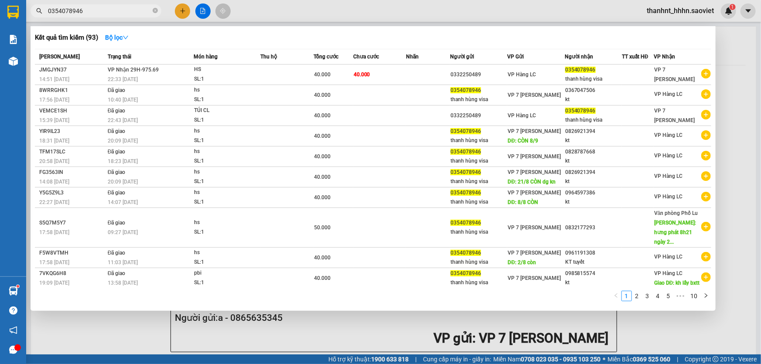
click at [102, 10] on input "0354078946" at bounding box center [99, 11] width 103 height 10
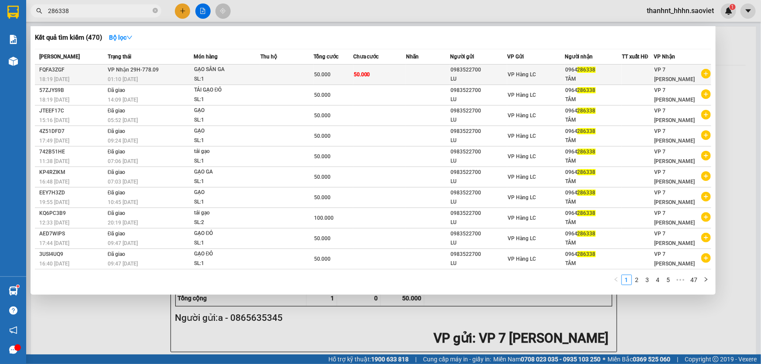
type input "286338"
click at [209, 75] on div "SL: 1" at bounding box center [226, 80] width 65 height 10
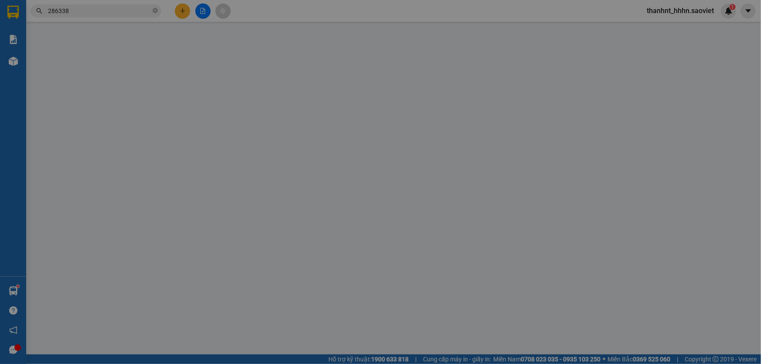
type input "0983522700"
type input "LU"
type input "0964286338"
type input "TÂM"
type input "50.000"
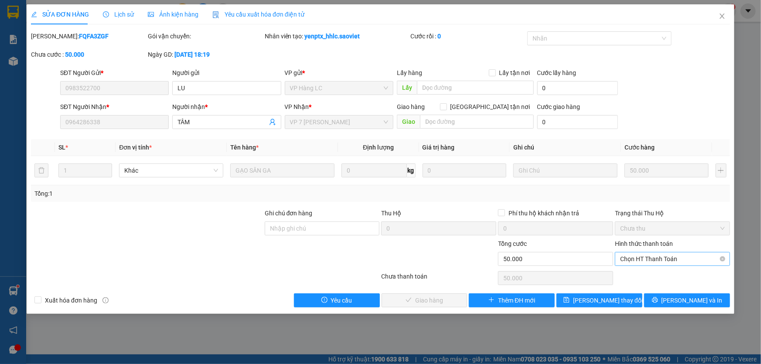
click at [653, 258] on span "Chọn HT Thanh Toán" at bounding box center [672, 259] width 105 height 13
click at [640, 288] on div "Chuyển khoản" at bounding box center [672, 290] width 105 height 10
type input "0"
click at [435, 302] on span "[PERSON_NAME] và Giao hàng" at bounding box center [440, 301] width 84 height 10
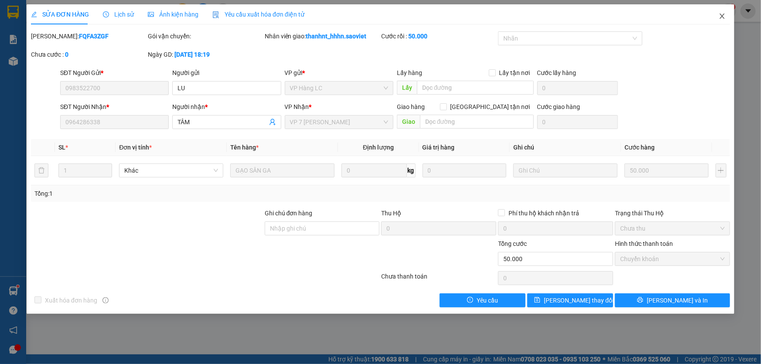
click at [725, 19] on icon "close" at bounding box center [722, 16] width 7 height 7
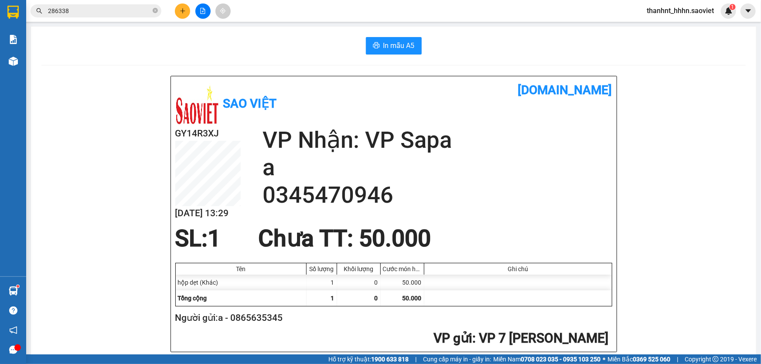
click at [104, 14] on input "286338" at bounding box center [99, 11] width 103 height 10
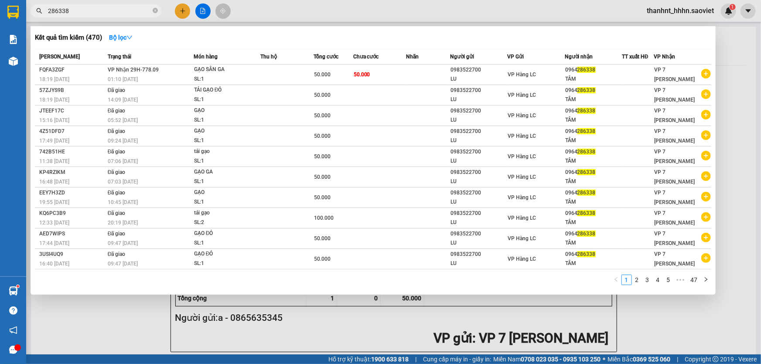
click at [104, 14] on input "286338" at bounding box center [99, 11] width 103 height 10
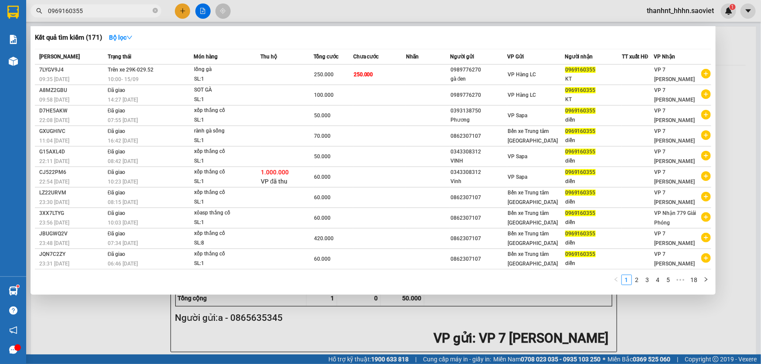
click at [97, 16] on span "0969160355" at bounding box center [96, 10] width 131 height 13
click at [97, 14] on input "0969160355" at bounding box center [99, 11] width 103 height 10
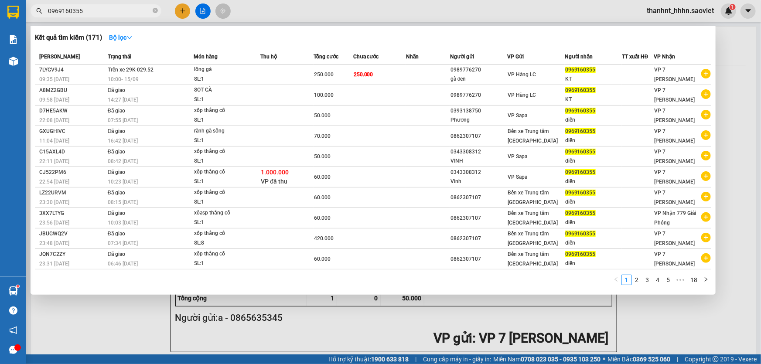
click at [97, 14] on input "0969160355" at bounding box center [99, 11] width 103 height 10
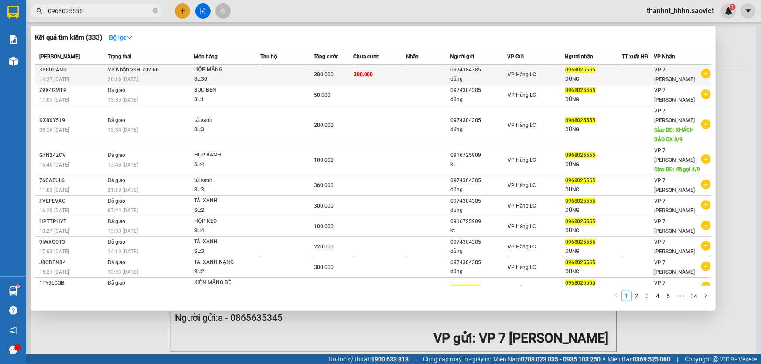
type input "0968025555"
click at [353, 79] on td "300.000" at bounding box center [379, 75] width 53 height 21
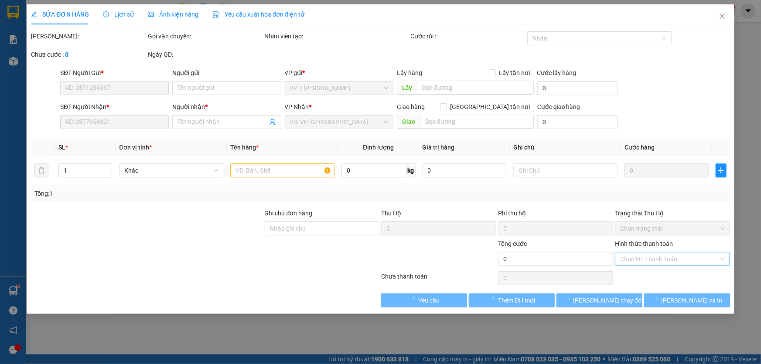
type input "0974384385"
type input "dũng"
type input "0968025555"
type input "DŨNG"
type input "300.000"
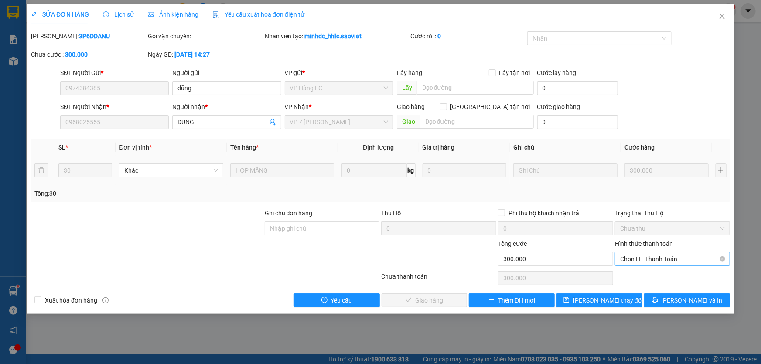
click at [664, 258] on span "Chọn HT Thanh Toán" at bounding box center [672, 259] width 105 height 13
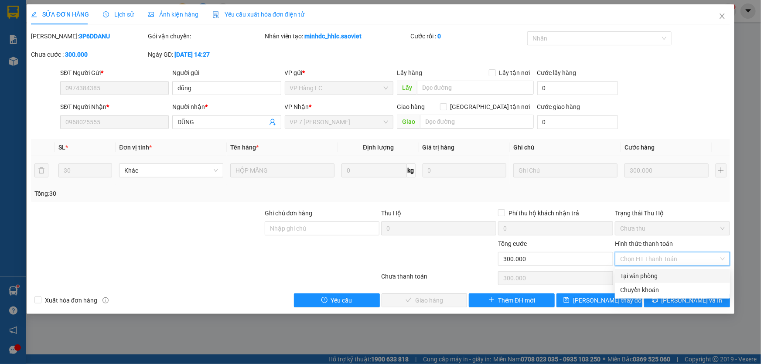
click at [650, 276] on div "Tại văn phòng" at bounding box center [672, 276] width 105 height 10
type input "0"
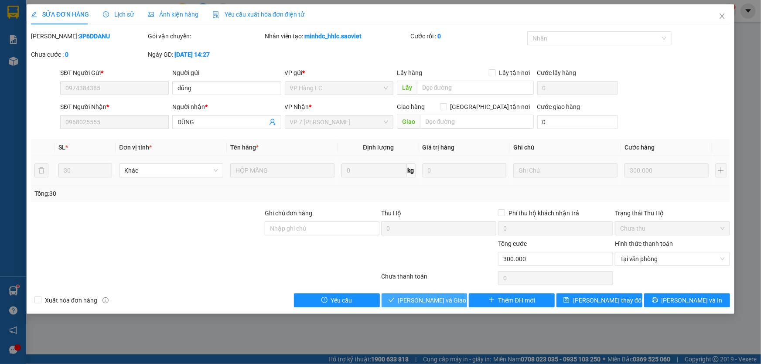
click at [430, 298] on span "[PERSON_NAME] và Giao hàng" at bounding box center [440, 301] width 84 height 10
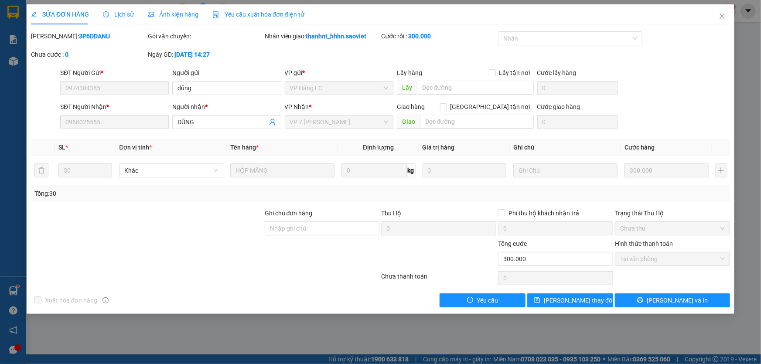
click at [476, 16] on div "SỬA ĐƠN HÀNG Lịch sử Ảnh kiện hàng Yêu cầu xuất hóa đơn điện tử" at bounding box center [380, 14] width 699 height 20
click at [724, 15] on icon "close" at bounding box center [722, 16] width 7 height 7
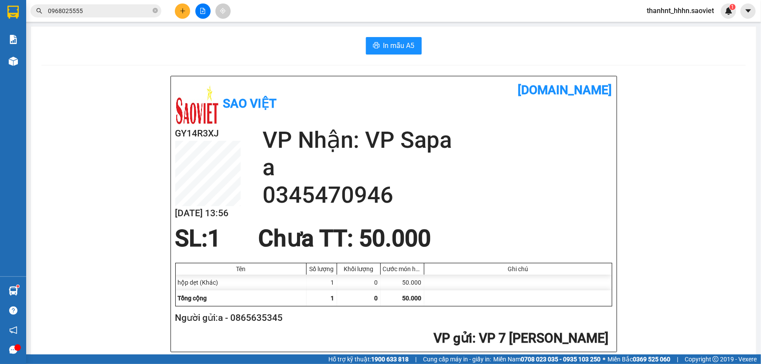
click at [104, 9] on input "0968025555" at bounding box center [99, 11] width 103 height 10
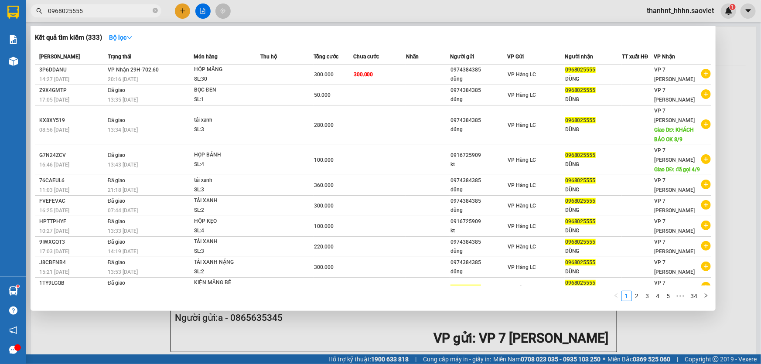
click at [104, 9] on input "0968025555" at bounding box center [99, 11] width 103 height 10
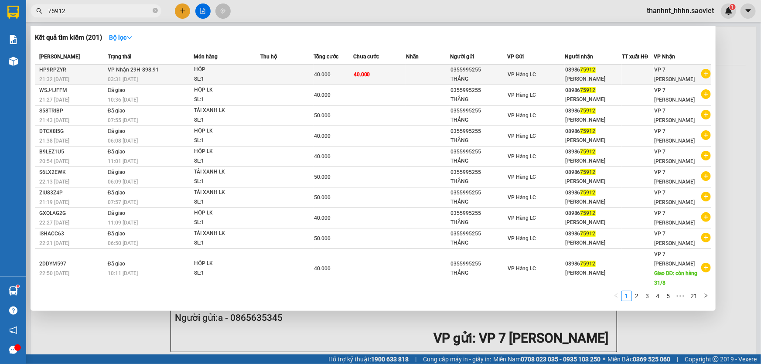
type input "75912"
click at [183, 76] on div "03:31 [DATE]" at bounding box center [151, 80] width 86 height 10
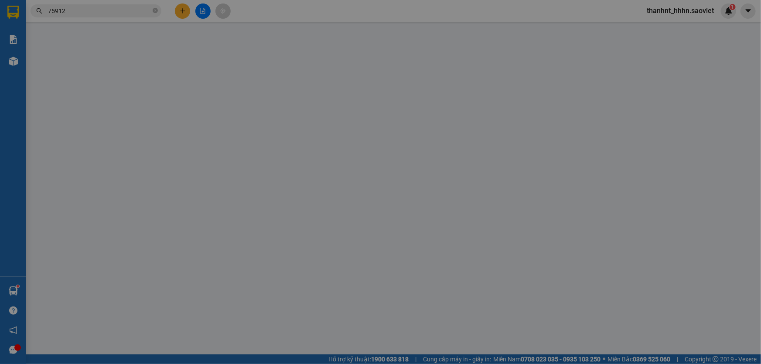
type input "0355995255"
type input "THẮNG"
type input "0898675912"
type input "[PERSON_NAME]"
type input "40.000"
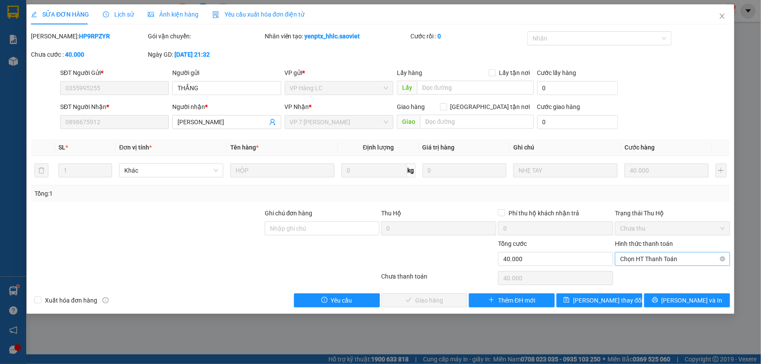
click at [670, 258] on span "Chọn HT Thanh Toán" at bounding box center [672, 259] width 105 height 13
click at [648, 290] on div "Chuyển khoản" at bounding box center [672, 290] width 105 height 10
type input "0"
click at [434, 299] on span "[PERSON_NAME] và Giao hàng" at bounding box center [440, 301] width 84 height 10
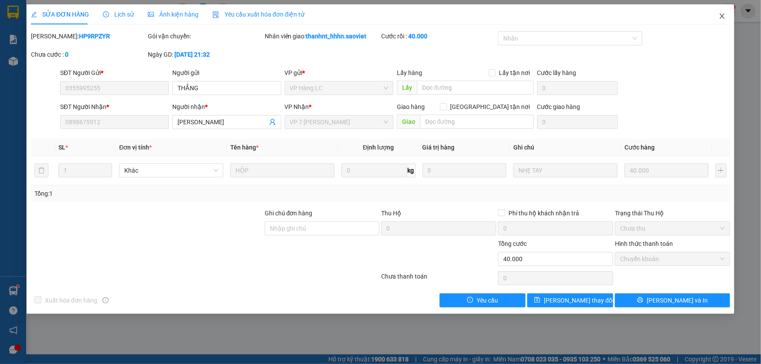
click at [724, 17] on icon "close" at bounding box center [722, 16] width 7 height 7
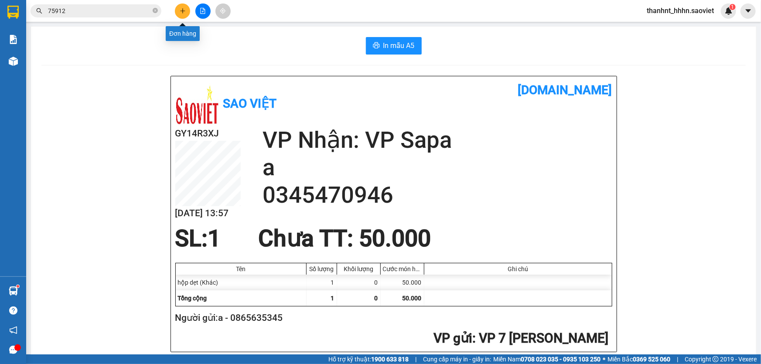
click at [186, 12] on button at bounding box center [182, 10] width 15 height 15
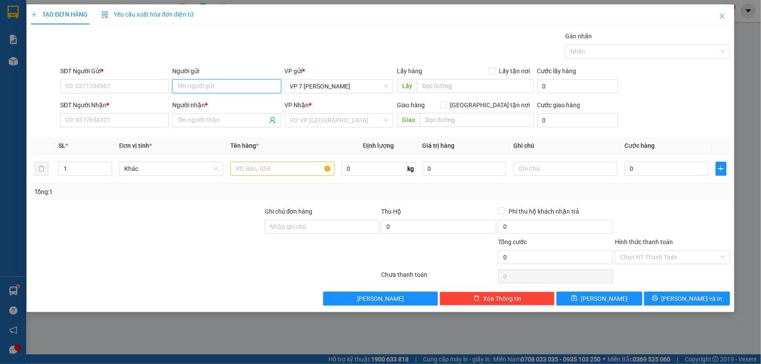
click at [194, 89] on input "Người gửi" at bounding box center [226, 86] width 109 height 14
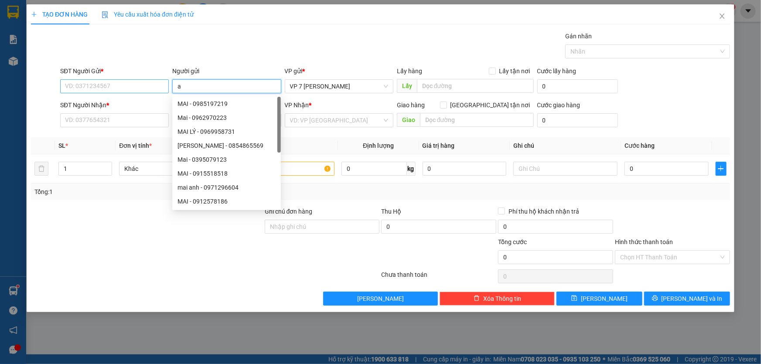
type input "a"
click at [140, 85] on input "SĐT Người Gửi *" at bounding box center [114, 86] width 109 height 14
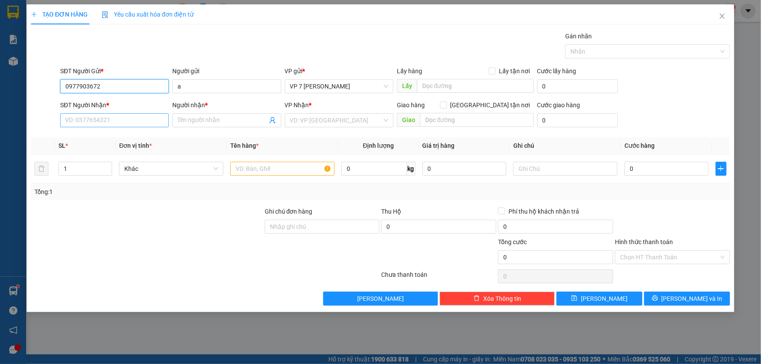
type input "0977903672"
click at [120, 124] on input "SĐT Người Nhận *" at bounding box center [114, 120] width 109 height 14
type input "0977953762"
click at [200, 120] on input "Người nhận *" at bounding box center [222, 121] width 89 height 10
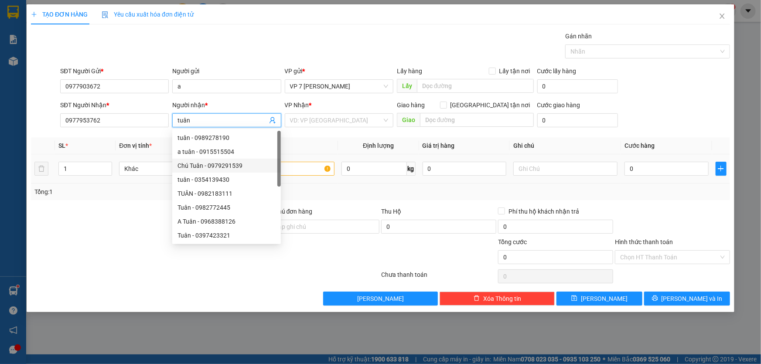
type input "tuân"
click at [134, 202] on div "Transit Pickup Surcharge Ids Transit Deliver Surcharge Ids Transit Deliver Surc…" at bounding box center [380, 168] width 699 height 274
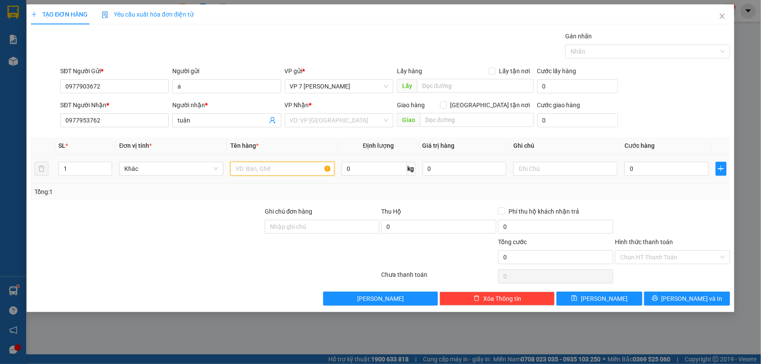
click at [281, 170] on input "text" at bounding box center [282, 169] width 104 height 14
type input "xe way"
click at [637, 170] on input "0" at bounding box center [667, 169] width 84 height 14
type input "3"
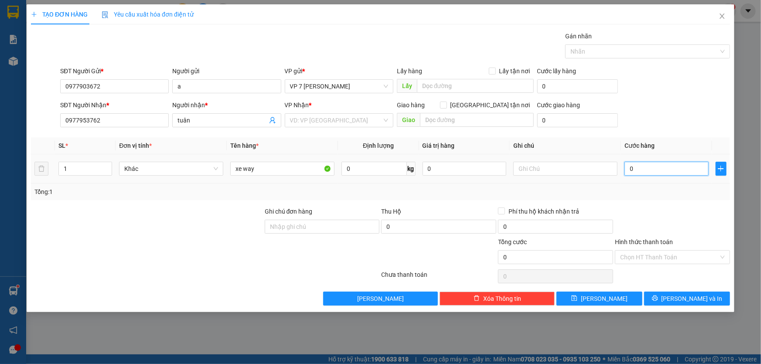
type input "3"
type input "35"
type input "350"
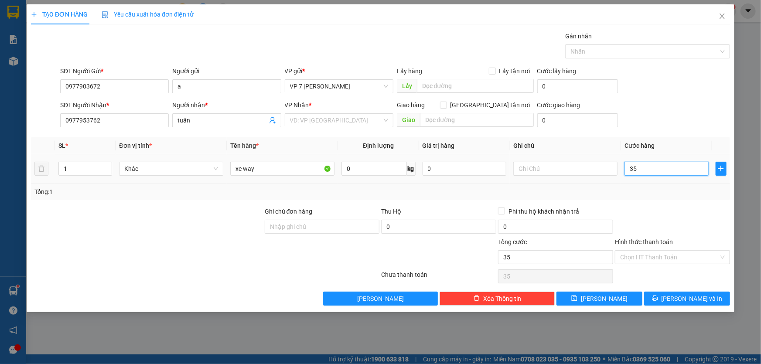
type input "350"
type input "3.500"
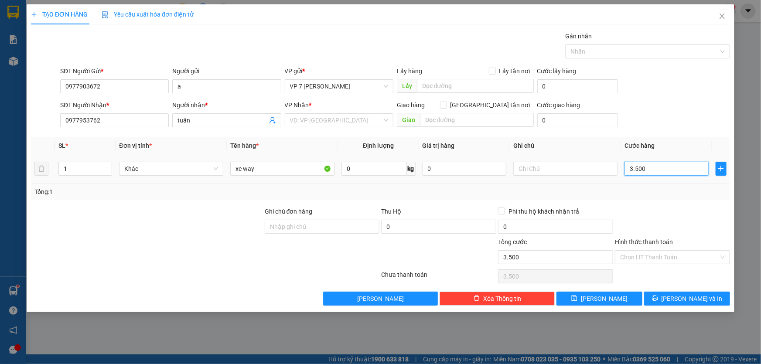
type input "35.000"
type input "350.000"
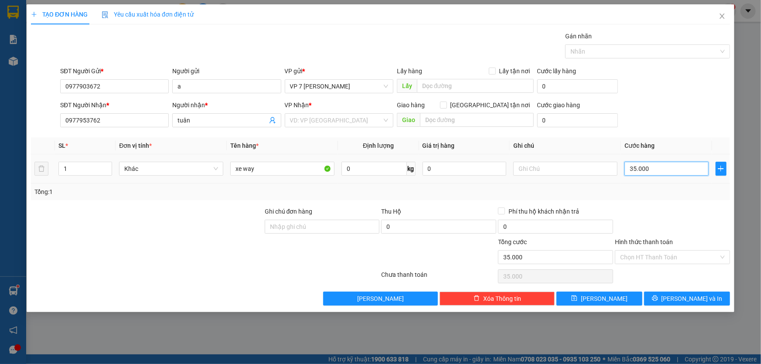
type input "350.000"
click at [304, 130] on div "VP Nhận * VD: VP [GEOGRAPHIC_DATA]" at bounding box center [339, 115] width 109 height 31
click at [304, 122] on input "search" at bounding box center [336, 120] width 92 height 13
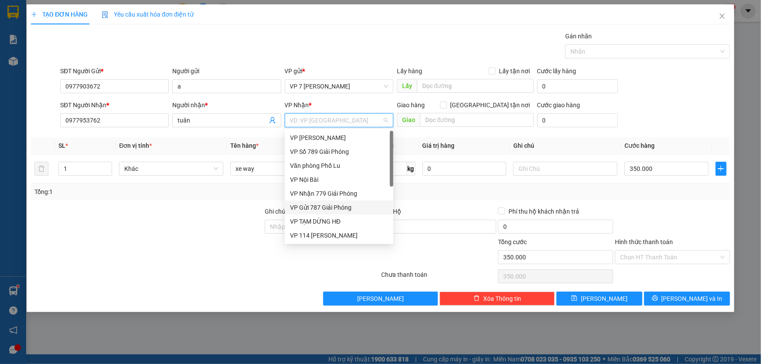
scroll to position [79, 0]
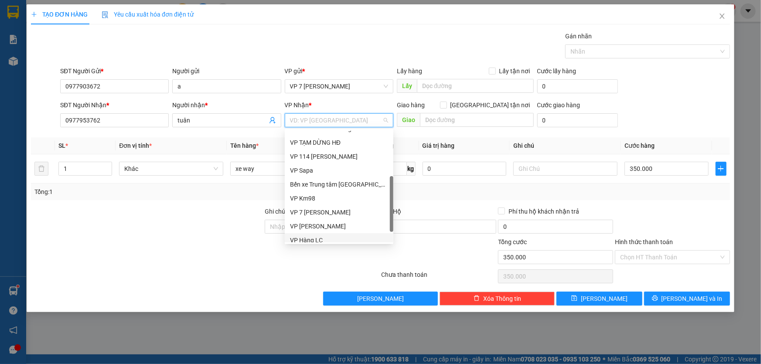
click at [310, 237] on div "VP Hàng LC" at bounding box center [339, 241] width 98 height 10
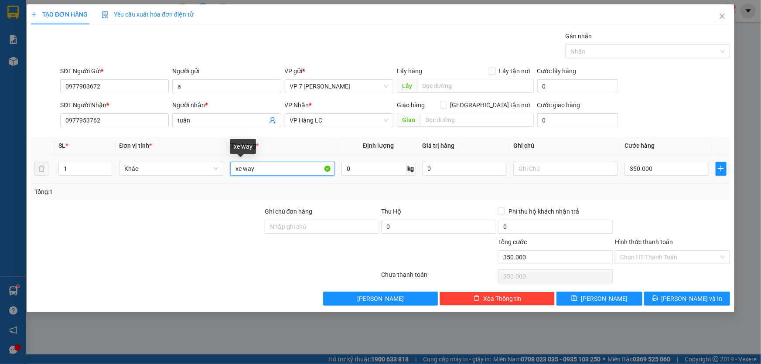
click at [263, 166] on input "xe way" at bounding box center [282, 169] width 104 height 14
type input "xe way đỏ"
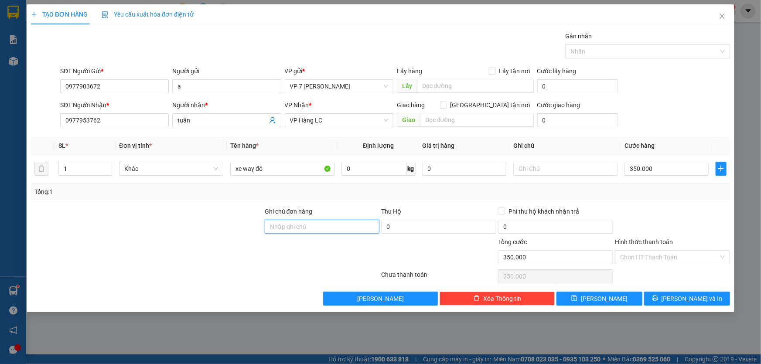
click at [303, 229] on input "Ghi chú đơn hàng" at bounding box center [322, 227] width 115 height 14
type input "xước"
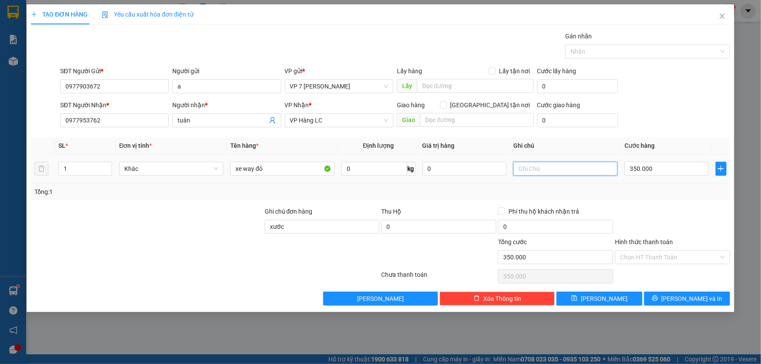
click at [526, 164] on input "text" at bounding box center [566, 169] width 104 height 14
type input "xước vỡ ko chịu"
click at [686, 297] on span "[PERSON_NAME] và In" at bounding box center [692, 299] width 61 height 10
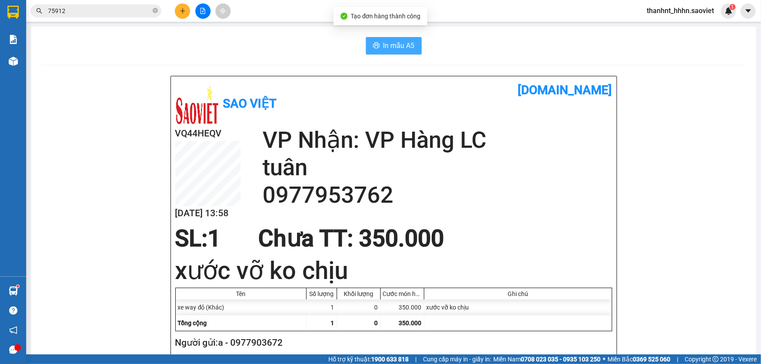
click at [385, 45] on span "In mẫu A5" at bounding box center [399, 45] width 31 height 11
click at [74, 13] on input "75912" at bounding box center [99, 11] width 103 height 10
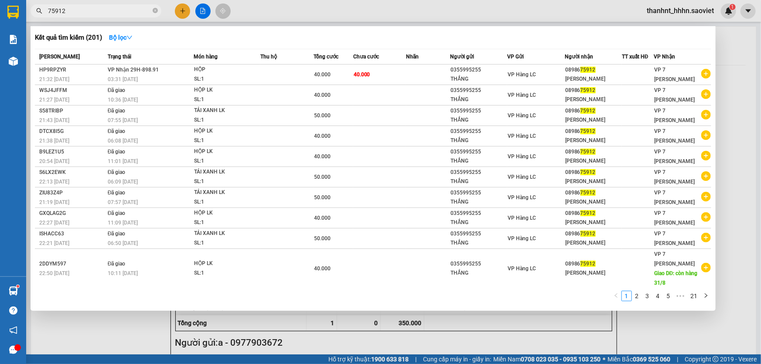
click at [74, 13] on input "75912" at bounding box center [99, 11] width 103 height 10
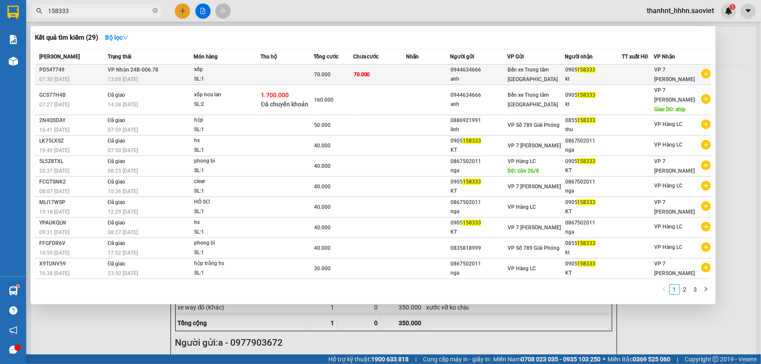
click at [292, 76] on td at bounding box center [286, 75] width 53 height 21
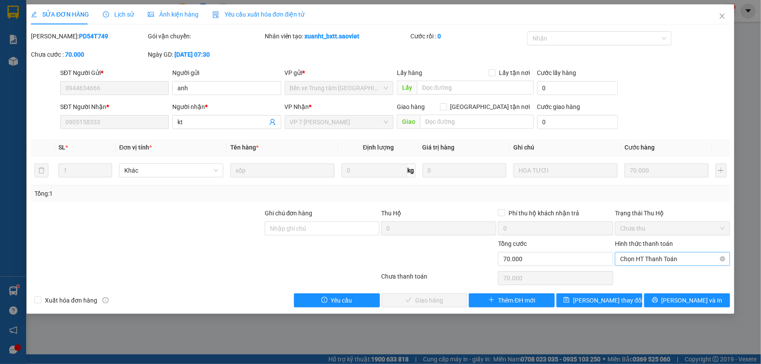
click at [633, 257] on span "Chọn HT Thanh Toán" at bounding box center [672, 259] width 105 height 13
click at [631, 289] on div "Chuyển khoản" at bounding box center [672, 290] width 105 height 10
click at [423, 296] on span "[PERSON_NAME] và Giao hàng" at bounding box center [440, 301] width 84 height 10
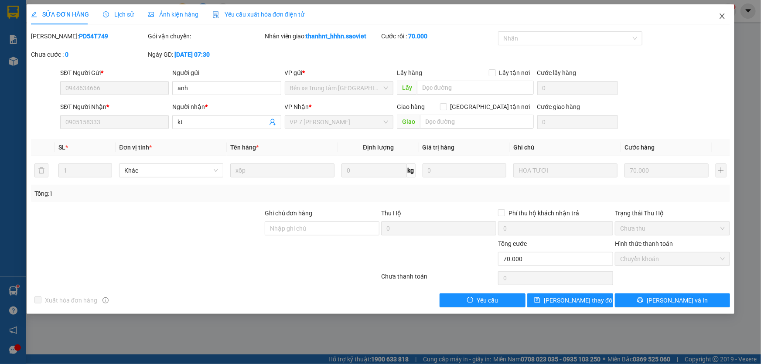
click at [723, 19] on icon "close" at bounding box center [722, 16] width 7 height 7
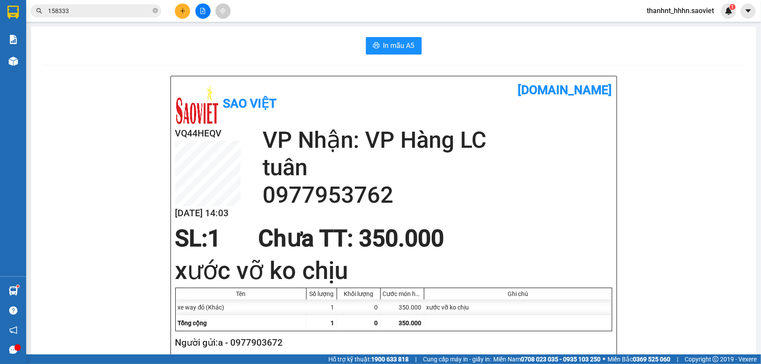
click at [80, 13] on input "158333" at bounding box center [99, 11] width 103 height 10
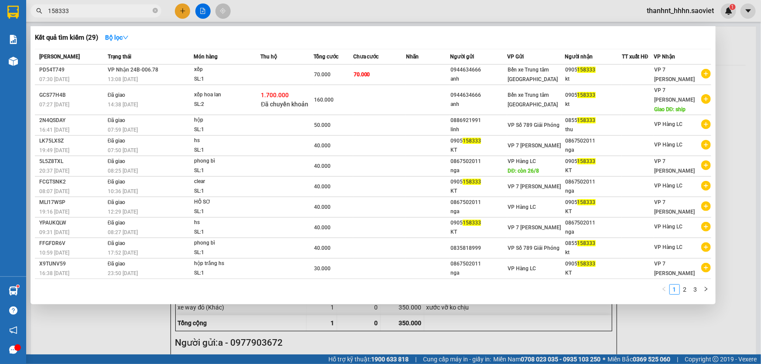
click at [80, 13] on input "158333" at bounding box center [99, 11] width 103 height 10
click at [332, 334] on div at bounding box center [380, 182] width 761 height 364
click at [88, 11] on input "158333" at bounding box center [99, 11] width 103 height 10
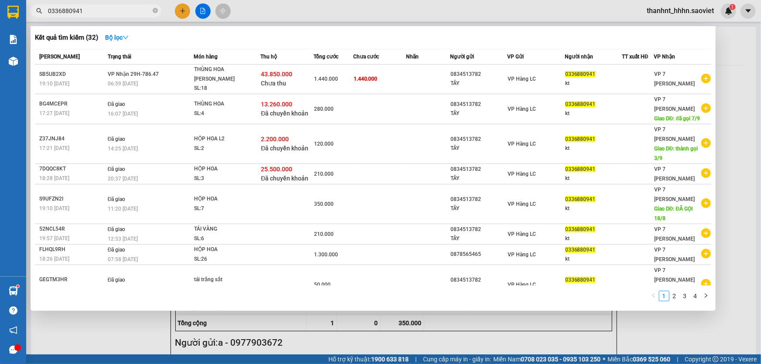
click at [90, 10] on input "0336880941" at bounding box center [99, 11] width 103 height 10
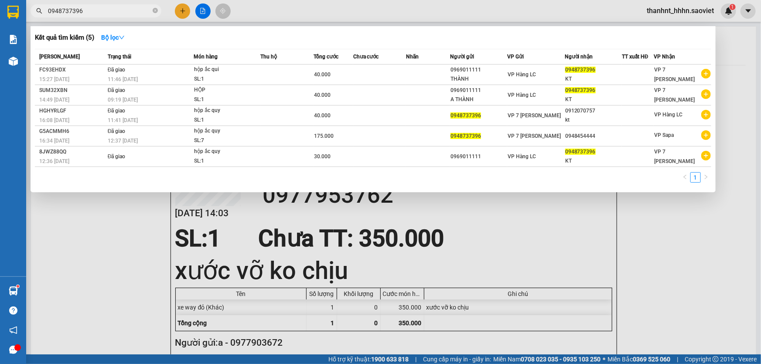
click at [185, 13] on div at bounding box center [380, 182] width 761 height 364
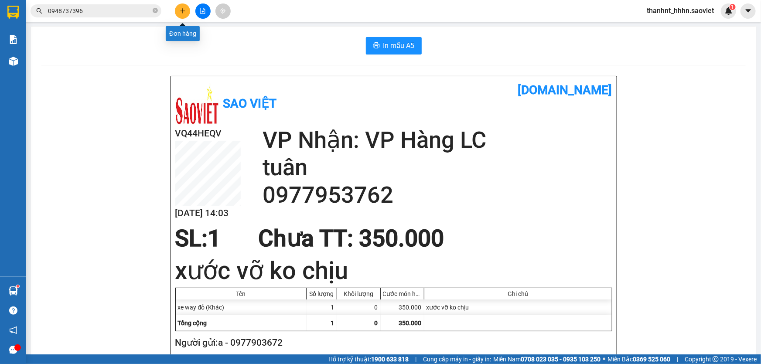
click at [184, 13] on icon "plus" at bounding box center [183, 11] width 6 height 6
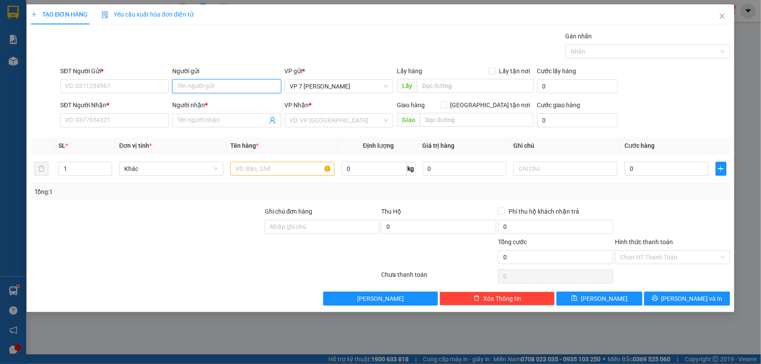
click at [183, 89] on input "Người gửi" at bounding box center [226, 86] width 109 height 14
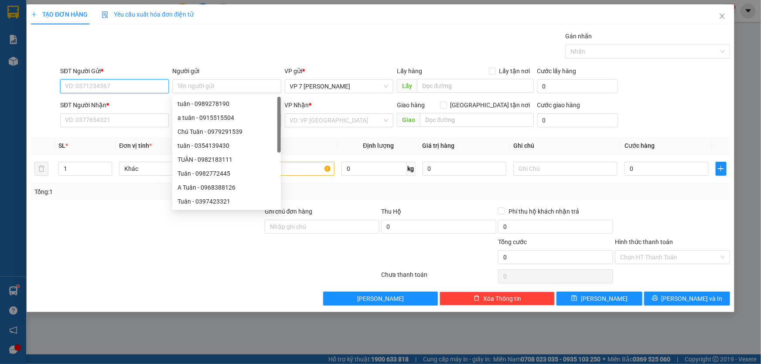
click at [118, 86] on input "SĐT Người Gửi *" at bounding box center [114, 86] width 109 height 14
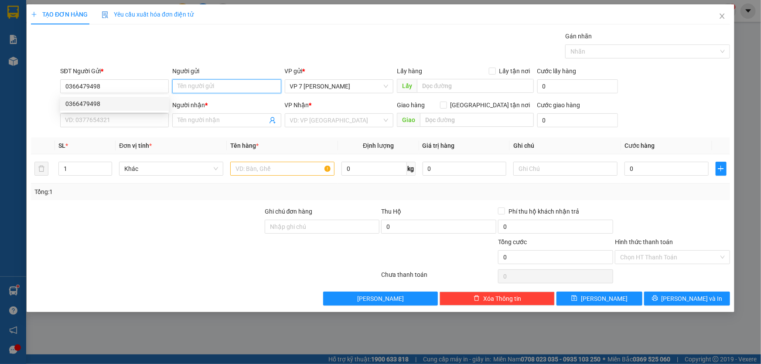
click at [192, 79] on input "Người gửi" at bounding box center [226, 86] width 109 height 14
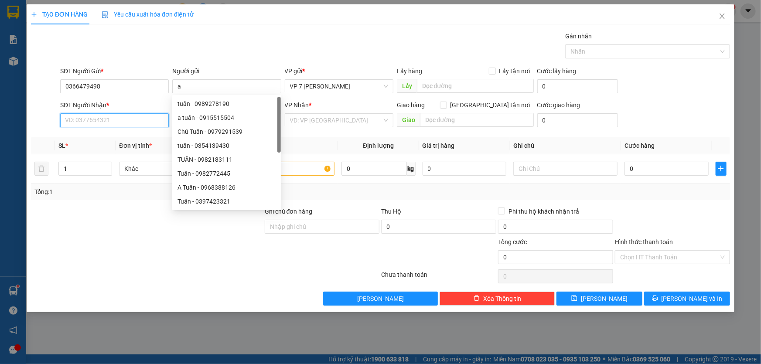
click at [120, 123] on input "SĐT Người Nhận *" at bounding box center [114, 120] width 109 height 14
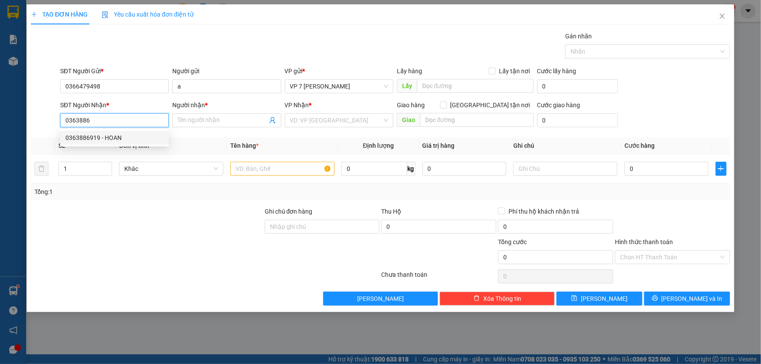
click at [104, 140] on div "0363886919 - HOAN" at bounding box center [114, 138] width 98 height 10
click at [262, 170] on input "text" at bounding box center [282, 169] width 104 height 14
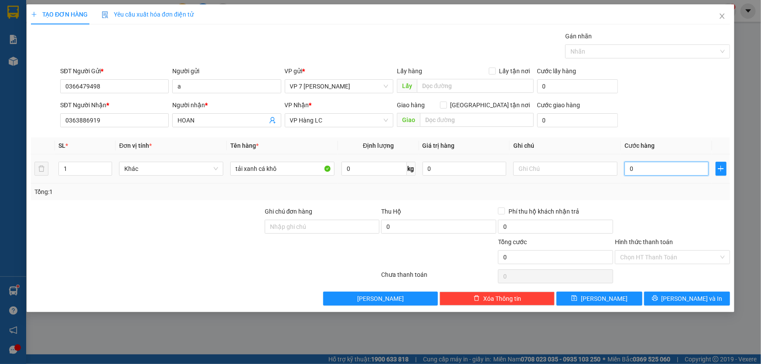
click at [638, 169] on input "0" at bounding box center [667, 169] width 84 height 14
click at [696, 260] on input "Hình thức thanh toán" at bounding box center [669, 257] width 99 height 13
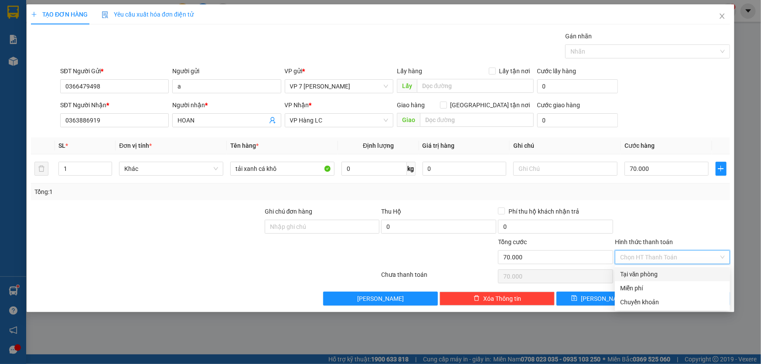
click at [643, 279] on div "Tại văn phòng" at bounding box center [672, 275] width 105 height 10
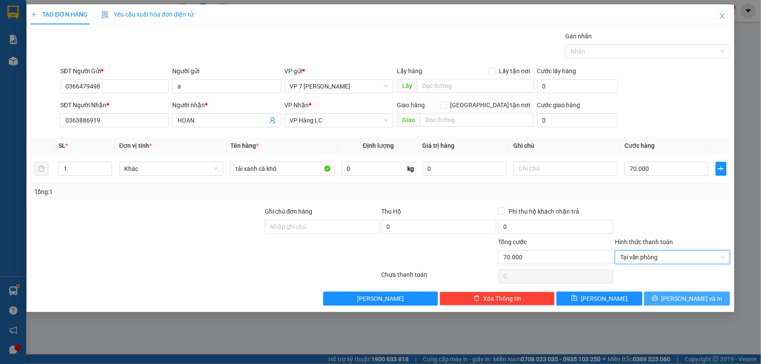
click at [680, 294] on span "[PERSON_NAME] và In" at bounding box center [692, 299] width 61 height 10
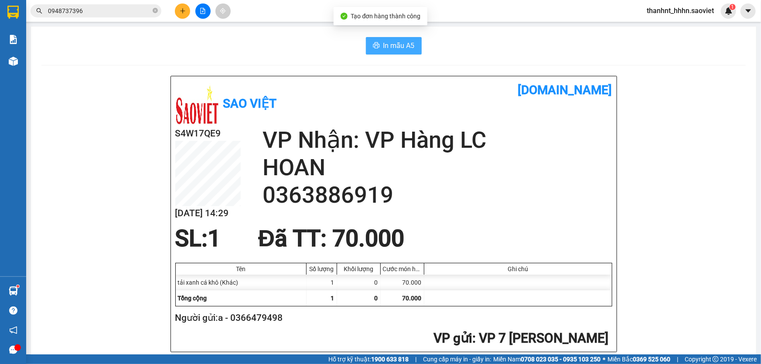
click at [388, 48] on span "In mẫu A5" at bounding box center [399, 45] width 31 height 11
click at [92, 10] on input "0948737396" at bounding box center [99, 11] width 103 height 10
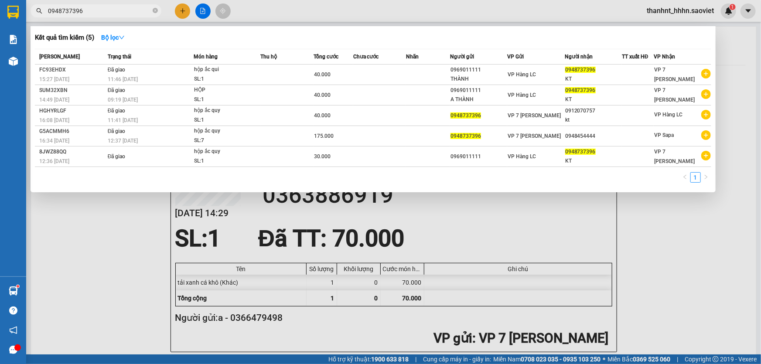
click at [92, 10] on input "0948737396" at bounding box center [99, 11] width 103 height 10
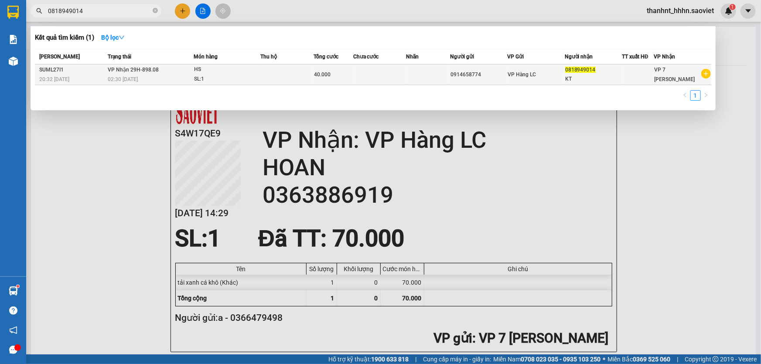
click at [188, 70] on td "VP Nhận 29H-898.08 02:30 [DATE]" at bounding box center [150, 75] width 88 height 21
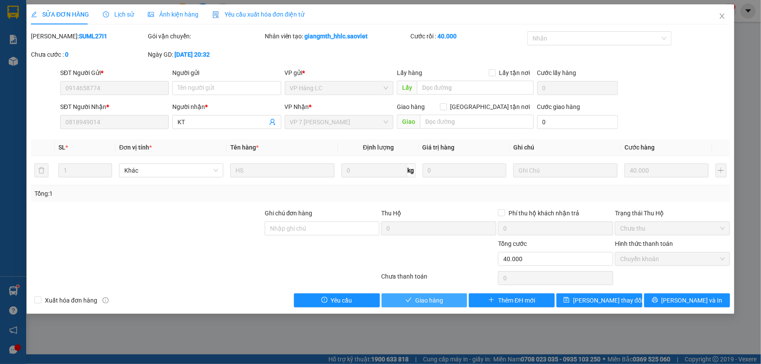
click at [418, 297] on span "Giao hàng" at bounding box center [429, 301] width 28 height 10
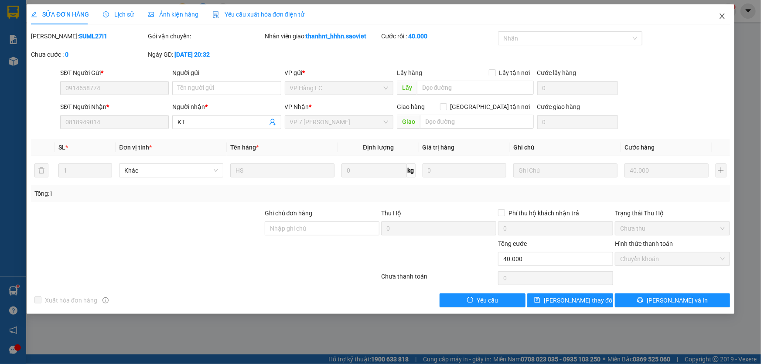
click at [725, 17] on icon "close" at bounding box center [722, 16] width 7 height 7
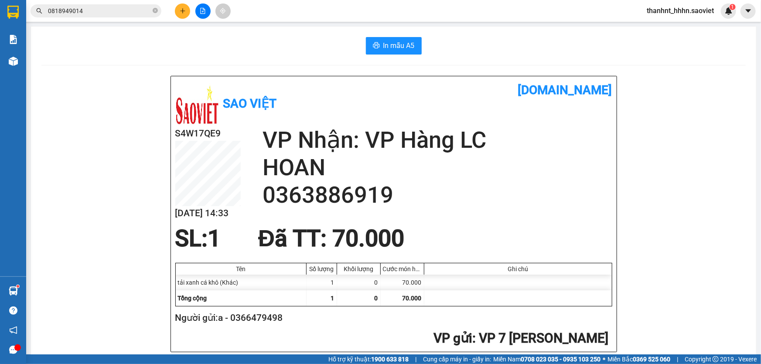
click at [103, 9] on input "0818949014" at bounding box center [99, 11] width 103 height 10
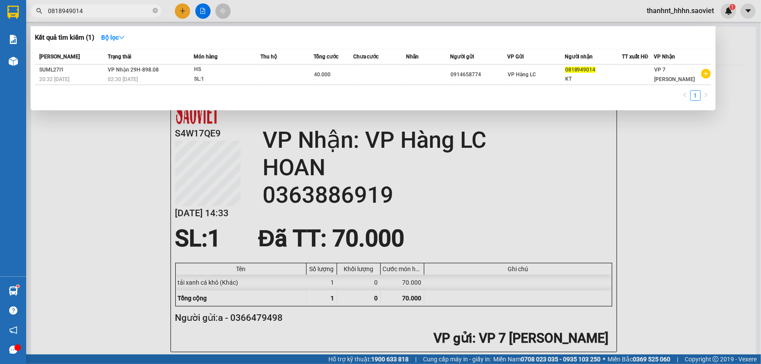
click at [103, 9] on input "0818949014" at bounding box center [99, 11] width 103 height 10
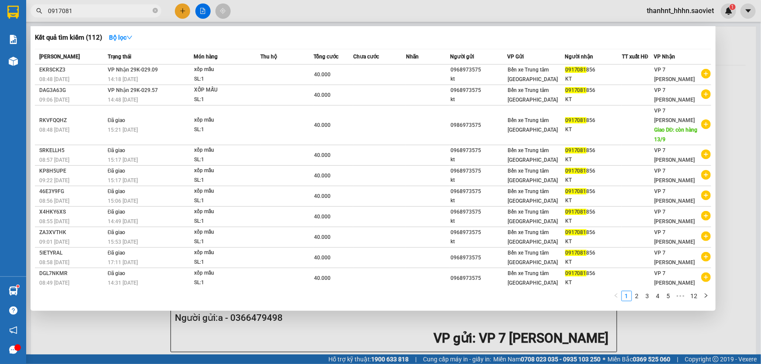
click at [89, 13] on input "0917081" at bounding box center [99, 11] width 103 height 10
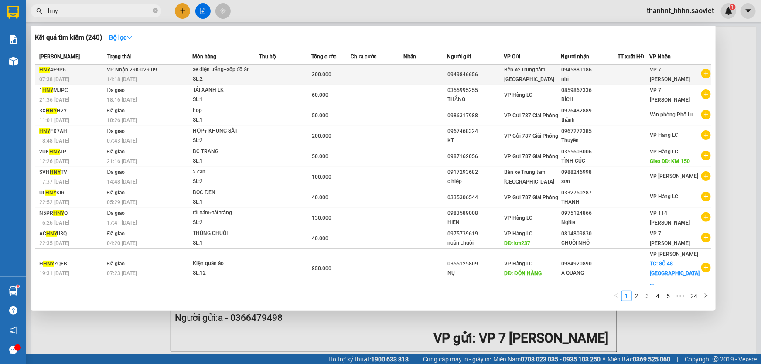
click at [237, 77] on div "SL: 2" at bounding box center [225, 80] width 65 height 10
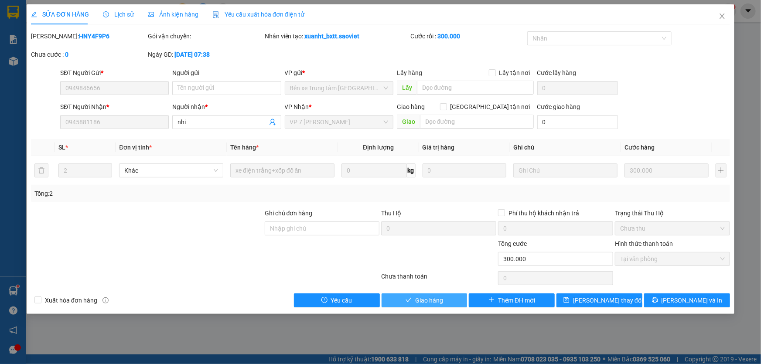
click at [410, 300] on icon "check" at bounding box center [409, 300] width 6 height 6
